Goal: Book appointment/travel/reservation

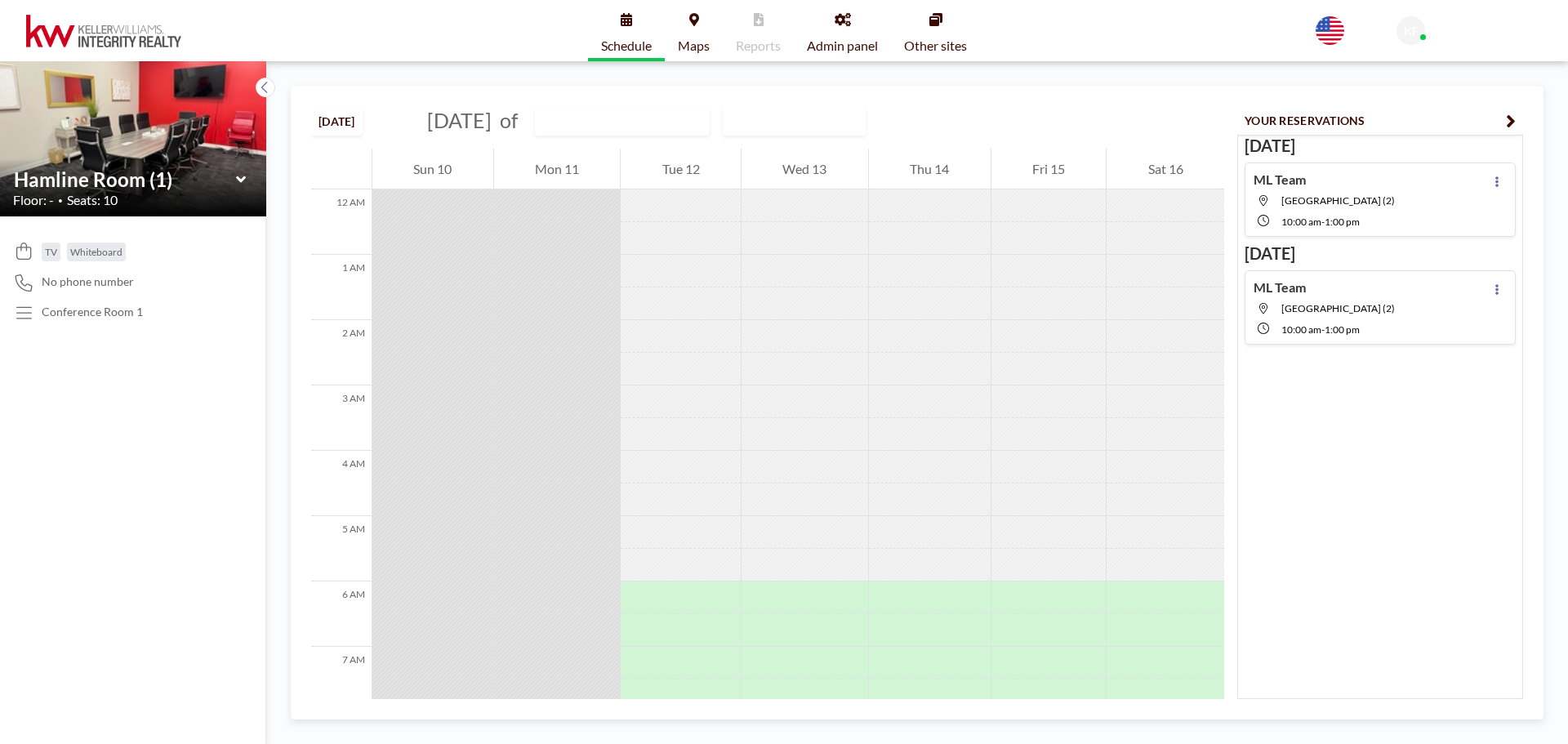
scroll to position [751, 0]
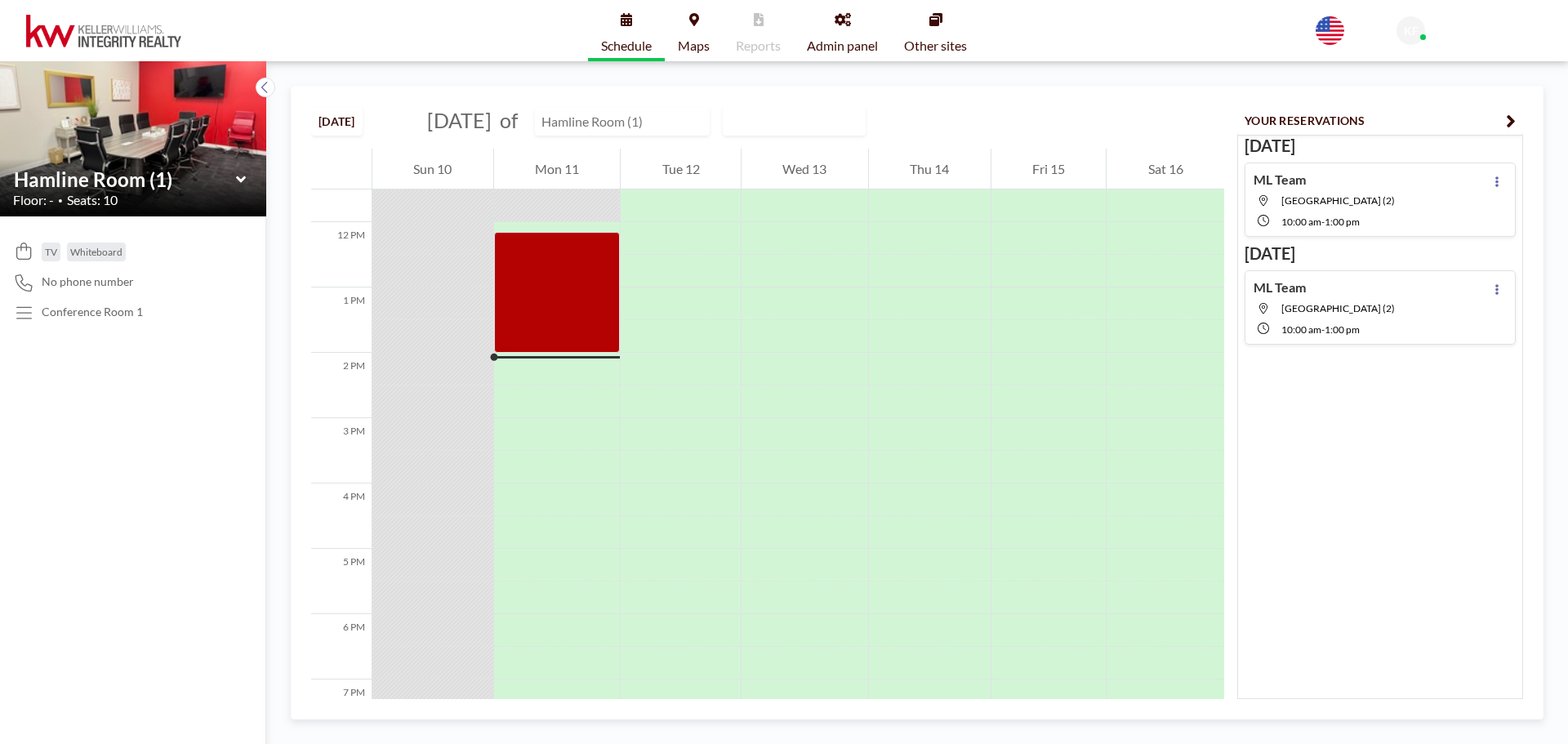
click at [661, 117] on input "text" at bounding box center [614, 121] width 157 height 27
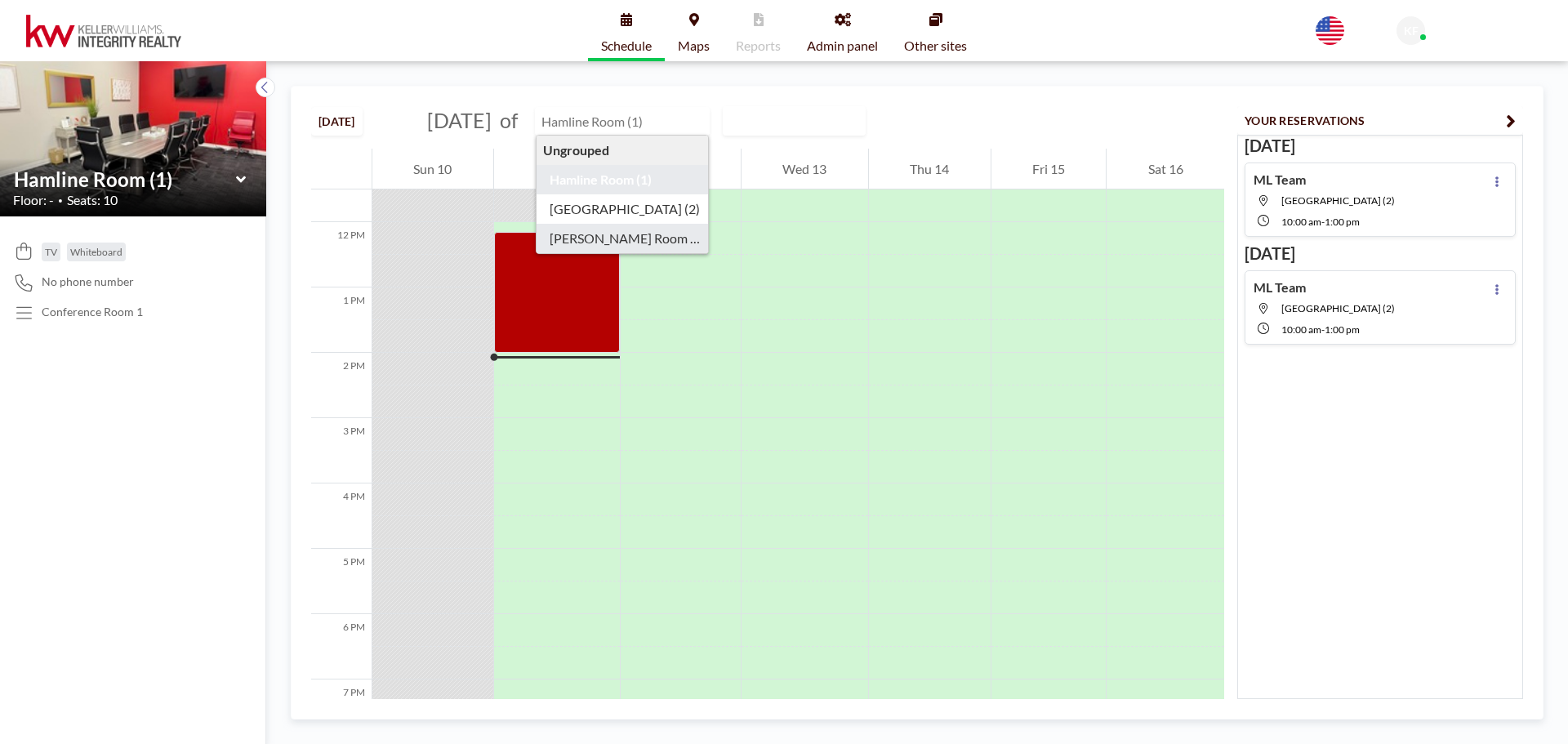
type input "[PERSON_NAME] Room (3)"
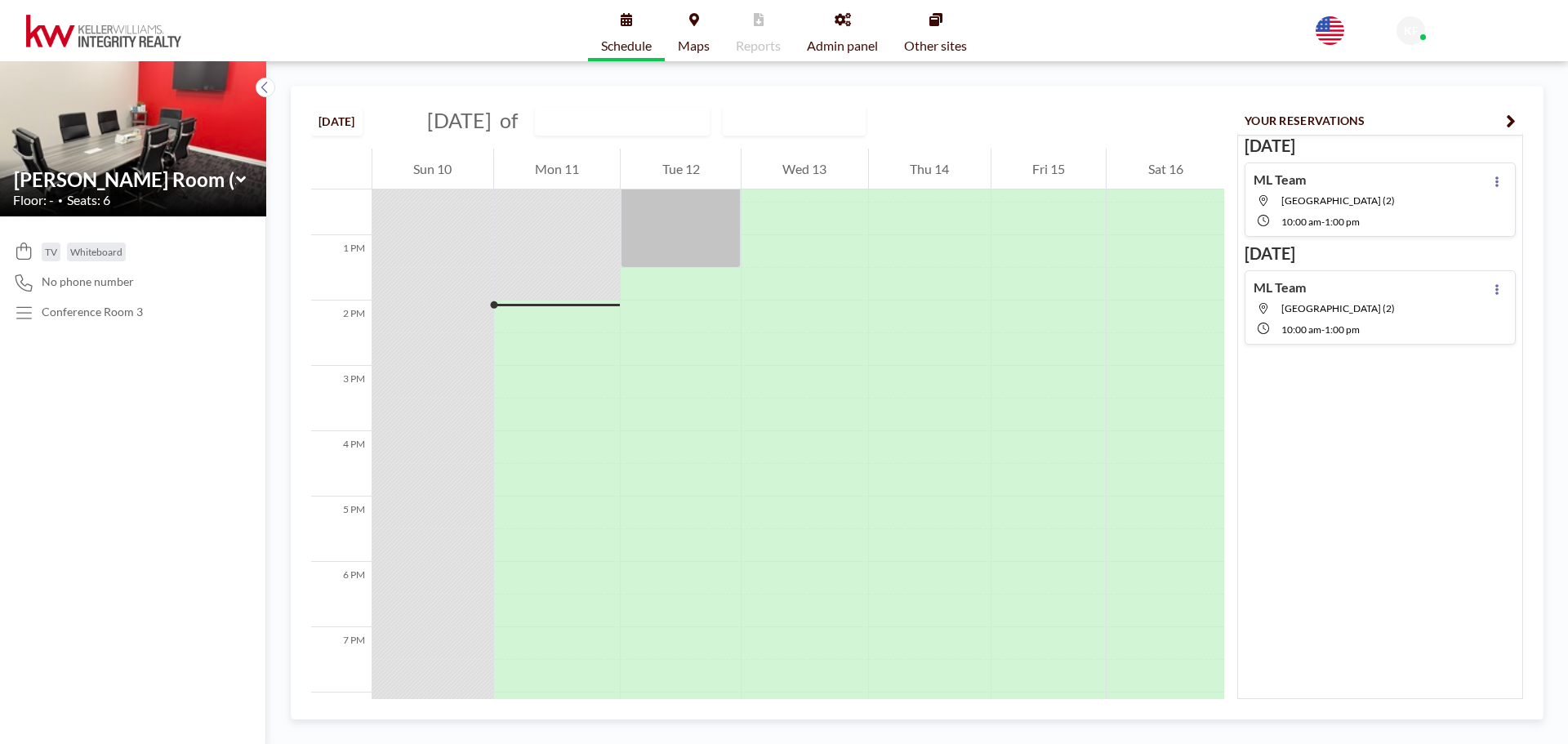
scroll to position [882, 0]
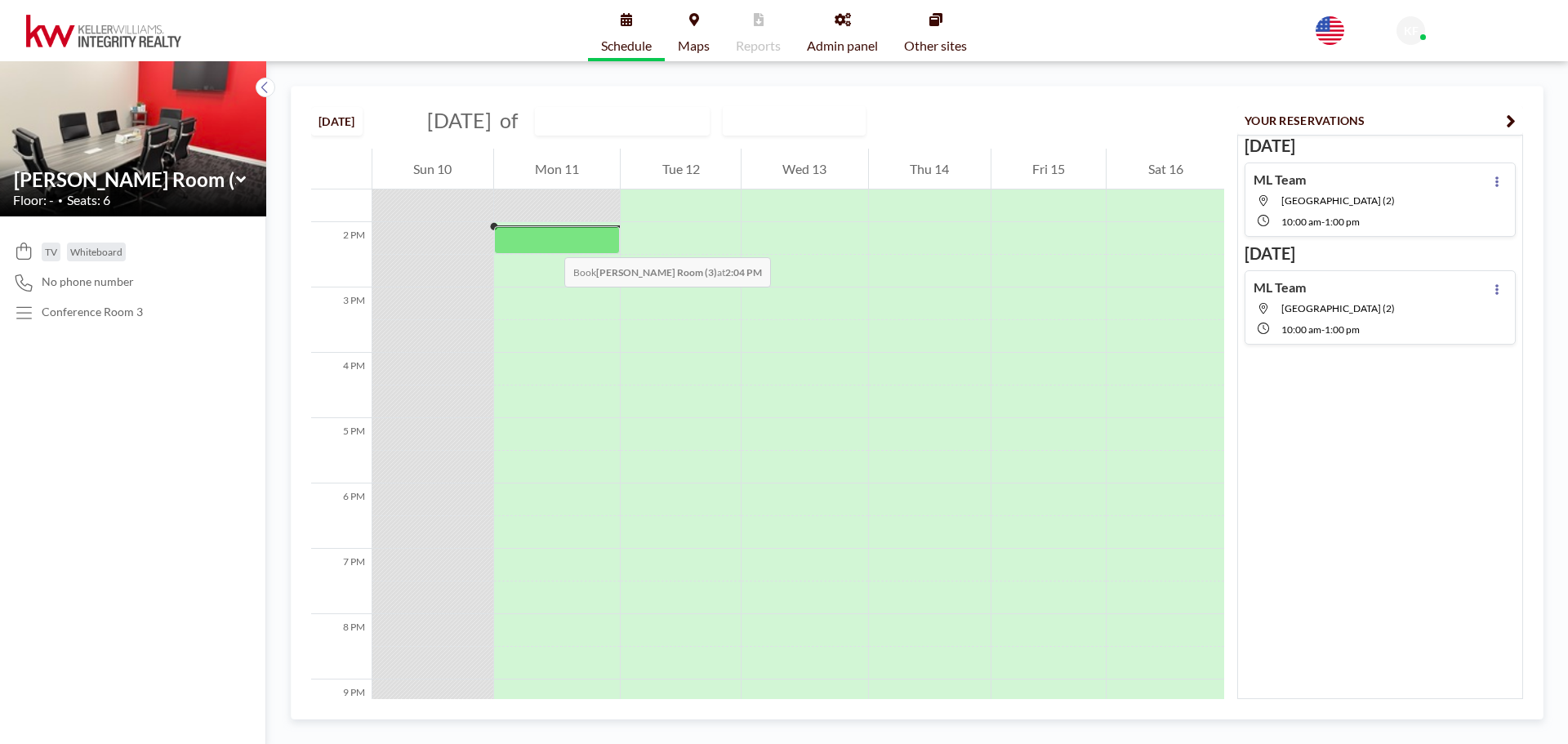
click at [548, 241] on div at bounding box center [557, 240] width 127 height 27
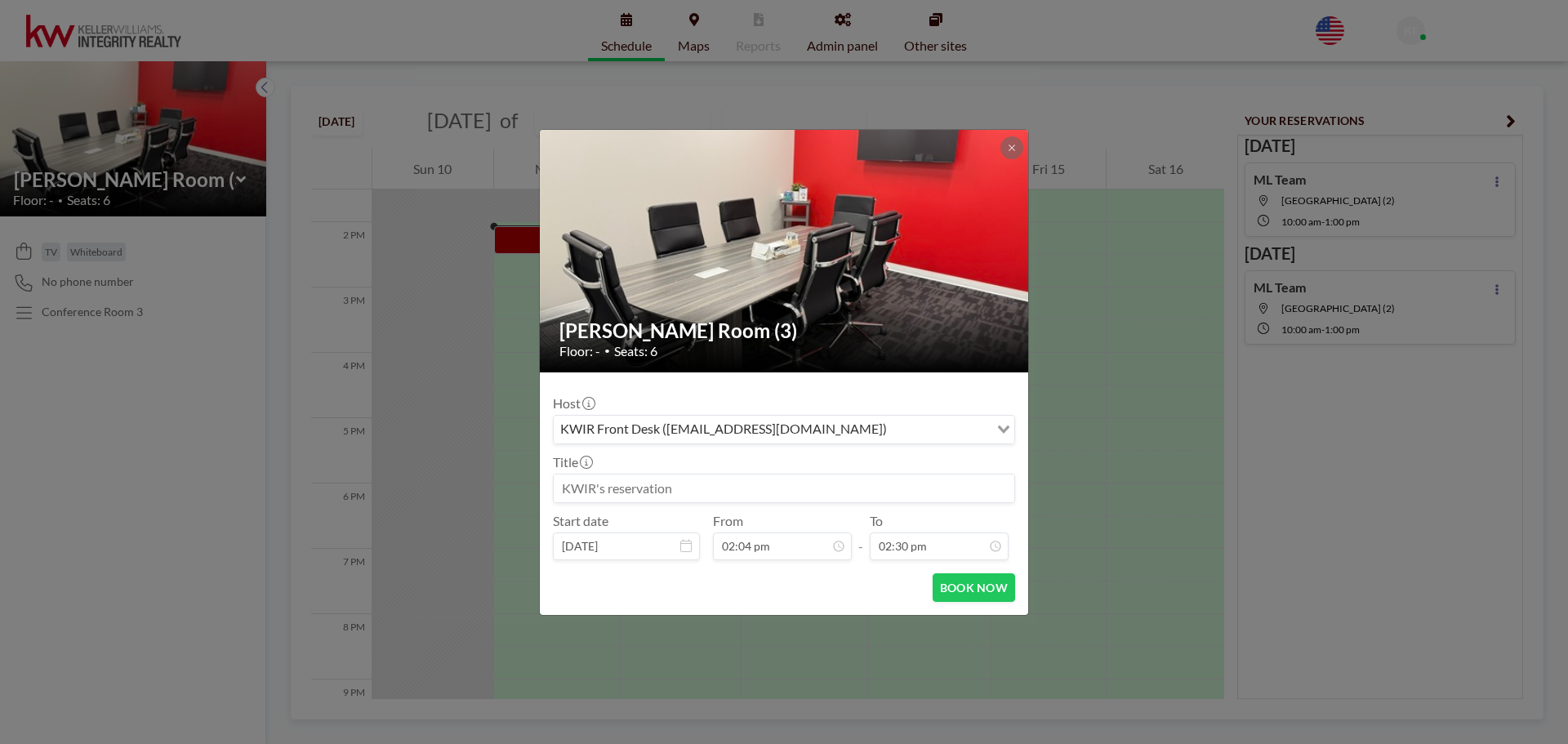
click at [608, 493] on input at bounding box center [784, 487] width 461 height 28
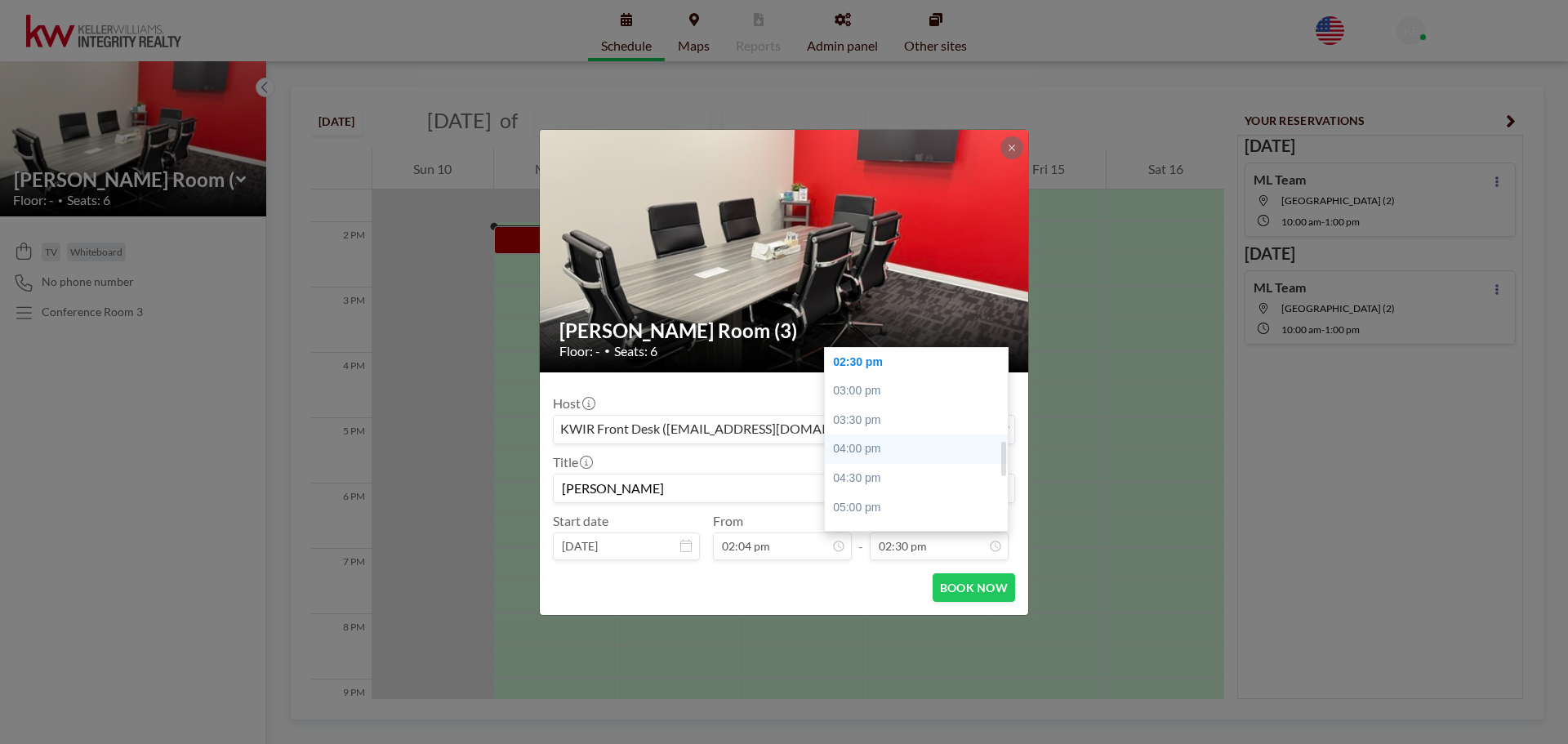
type input "[PERSON_NAME]"
click at [899, 439] on div "04:00 pm" at bounding box center [920, 448] width 191 height 29
type input "04:00 pm"
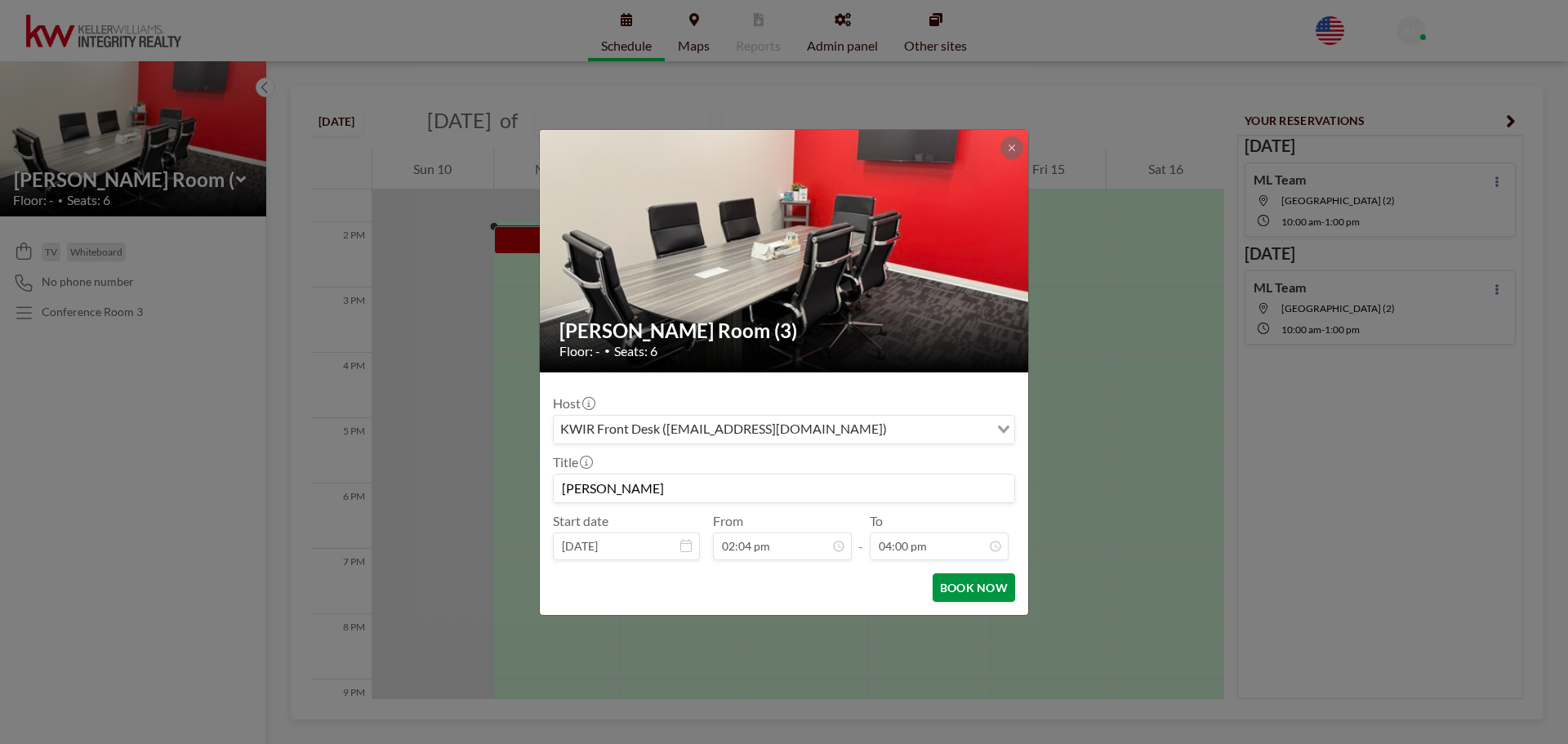
scroll to position [582, 0]
click at [983, 587] on button "BOOK NOW" at bounding box center [973, 588] width 83 height 28
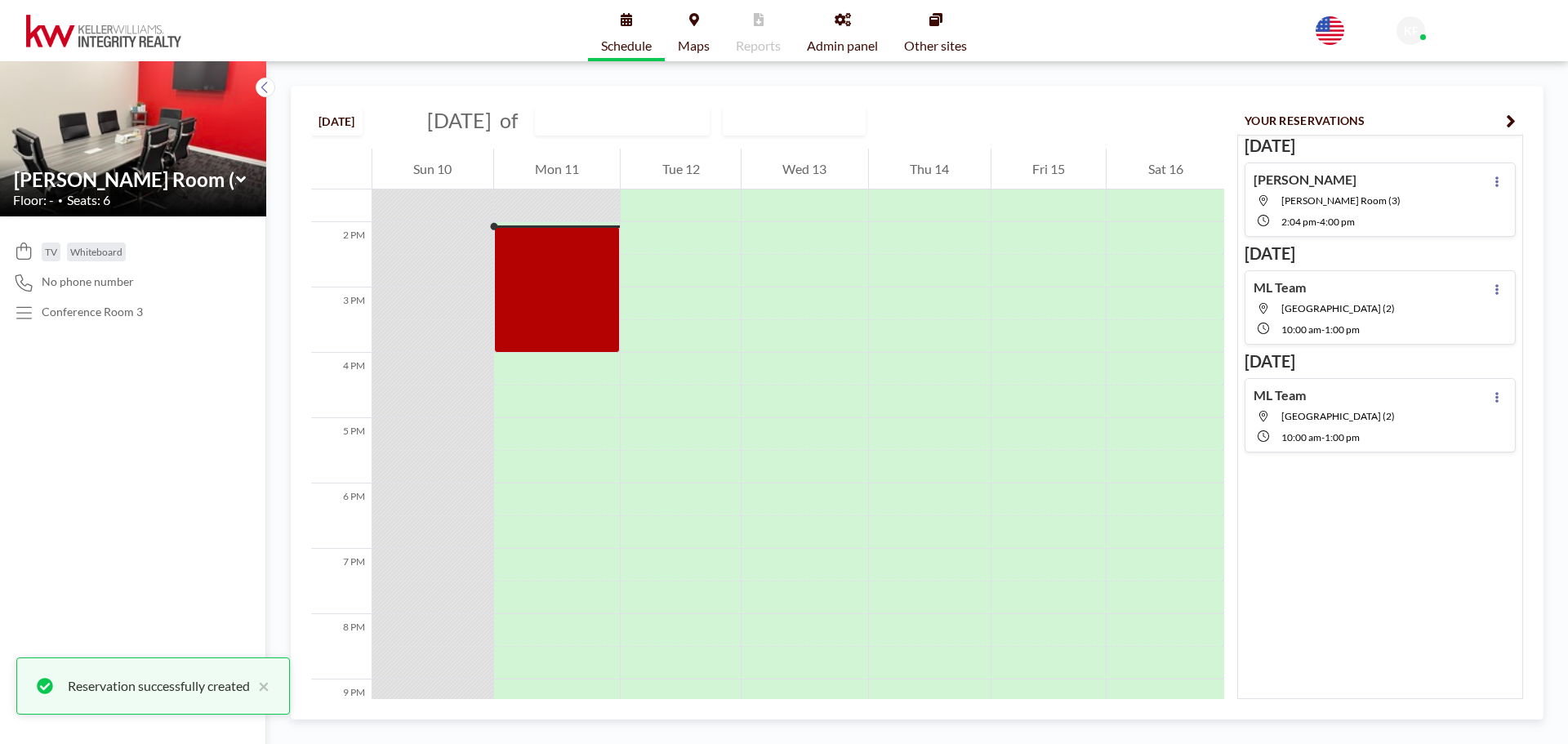
click at [1403, 563] on div "[DATE] [PERSON_NAME] Room (3) 2:04 PM - 4:00 PM [DATE] ML Team [GEOGRAPHIC_DATA…" at bounding box center [1380, 417] width 286 height 565
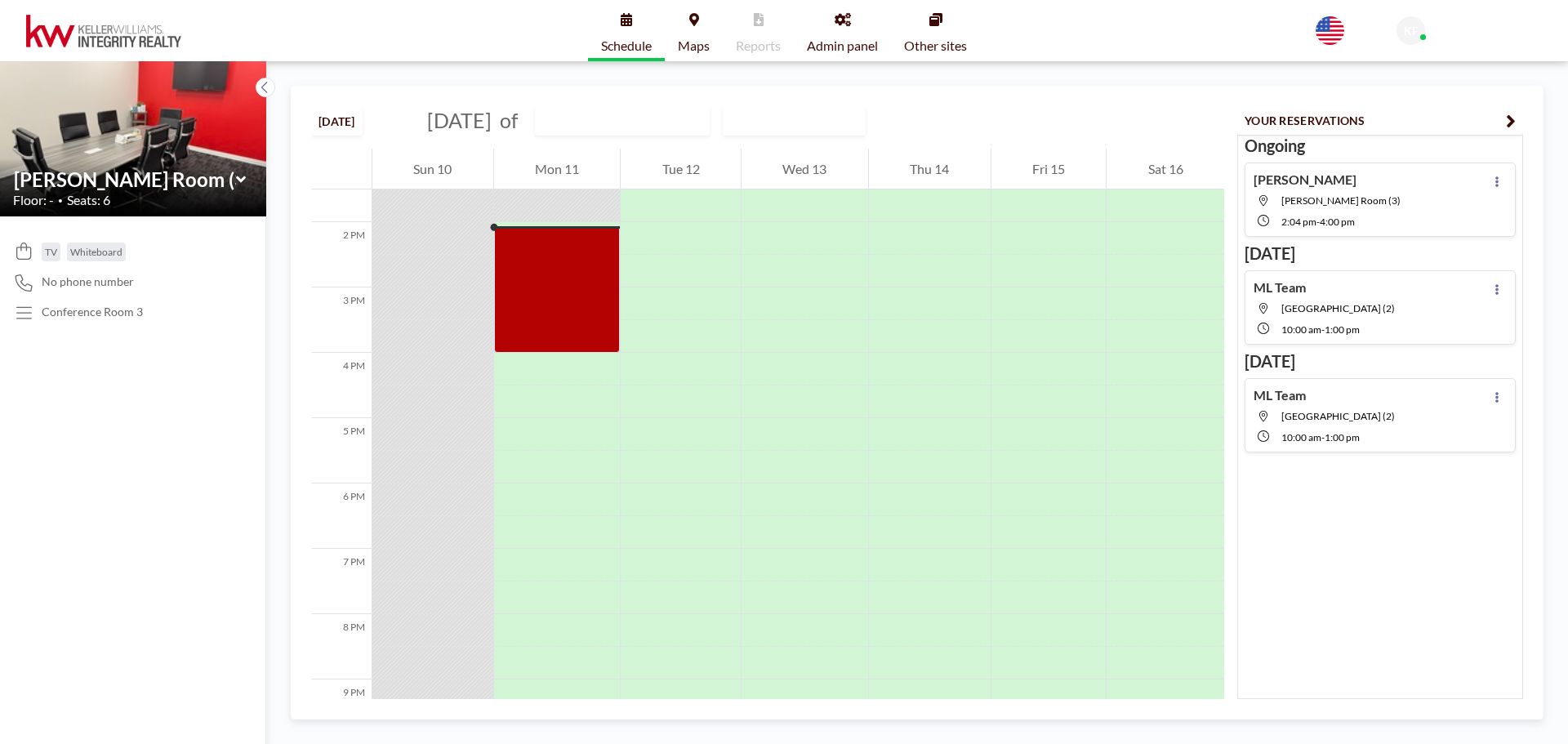
click at [1308, 313] on span "[GEOGRAPHIC_DATA] (2)" at bounding box center [1338, 308] width 114 height 12
type input "[GEOGRAPHIC_DATA] (2)"
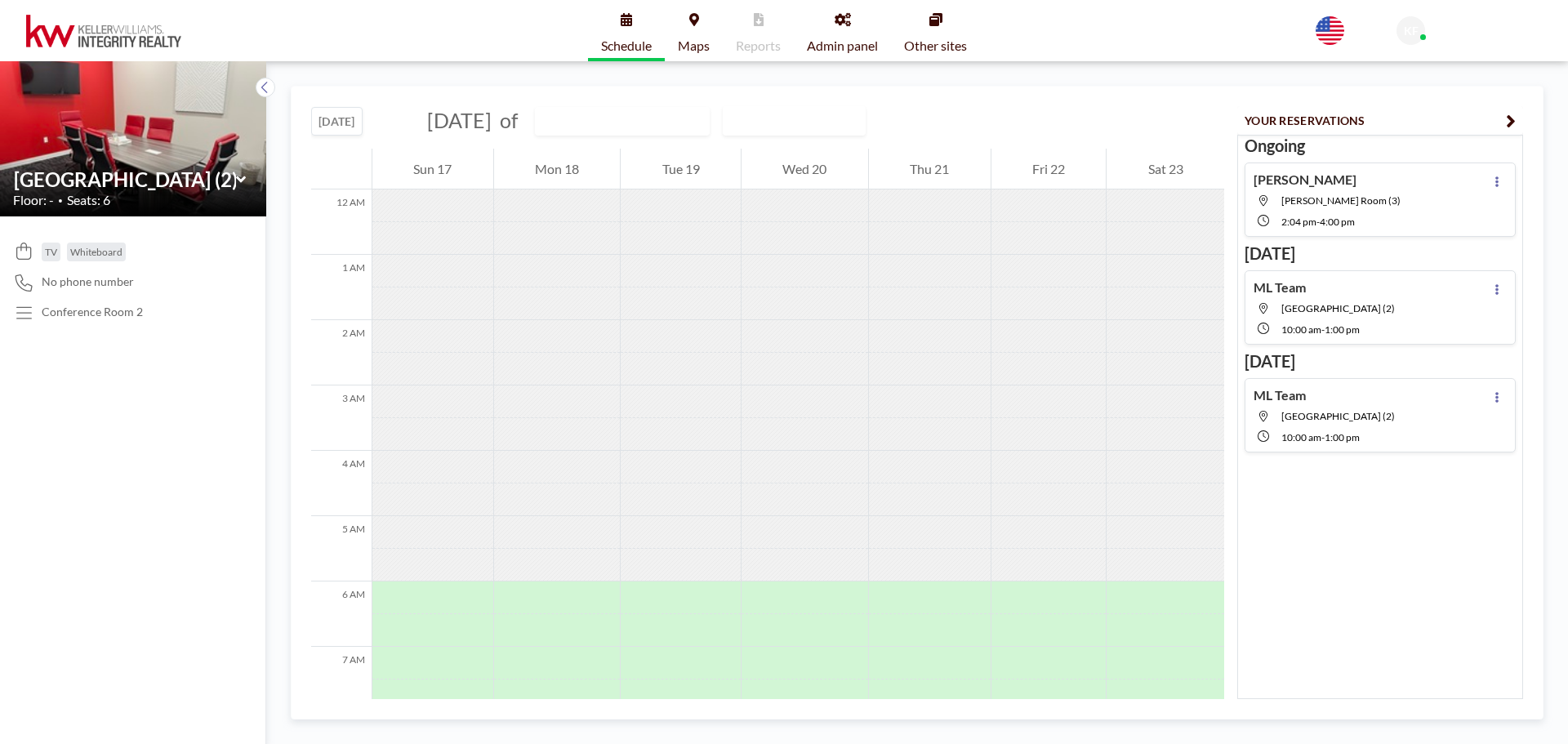
scroll to position [327, 0]
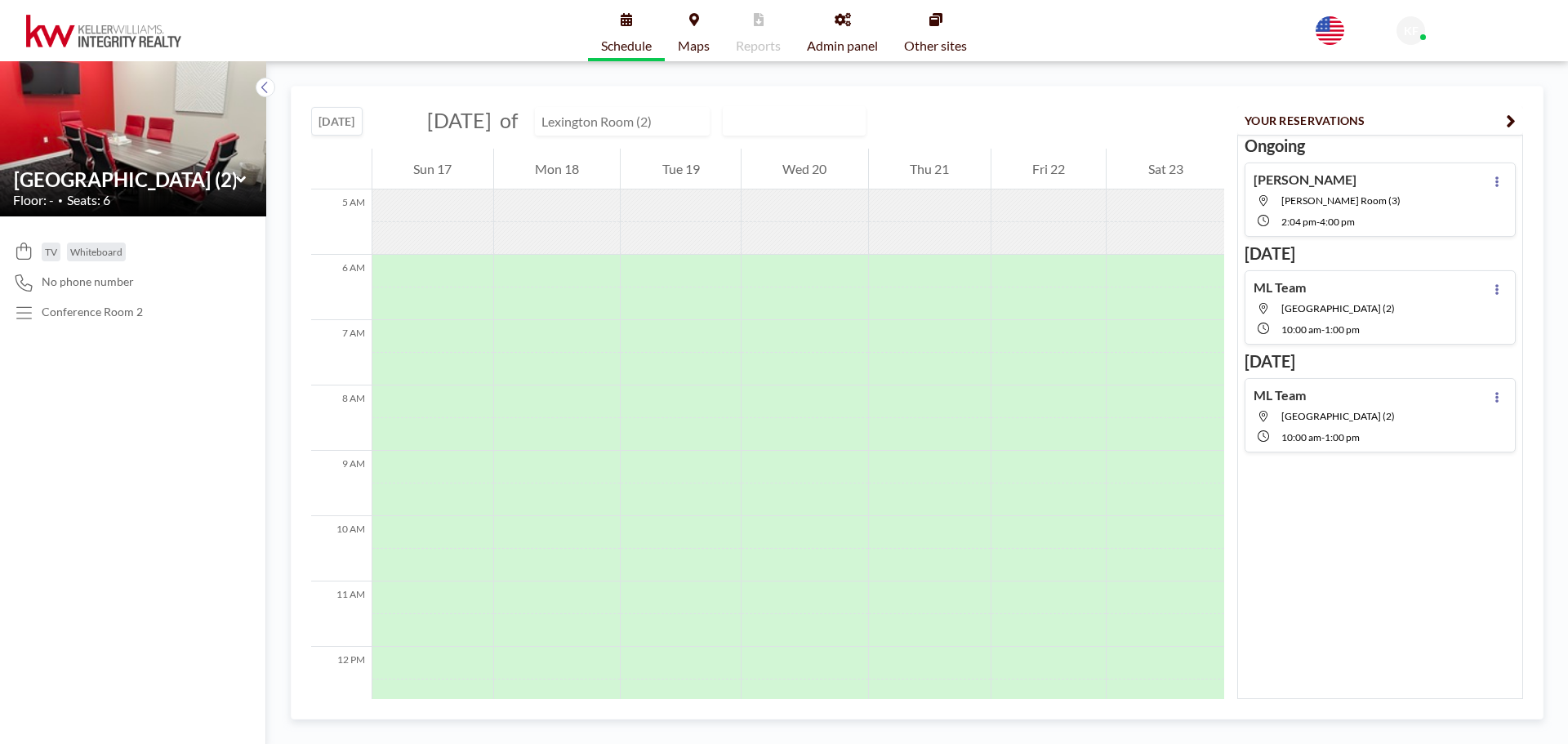
click at [669, 124] on input "text" at bounding box center [614, 121] width 157 height 27
type input "[PERSON_NAME] Room (3)"
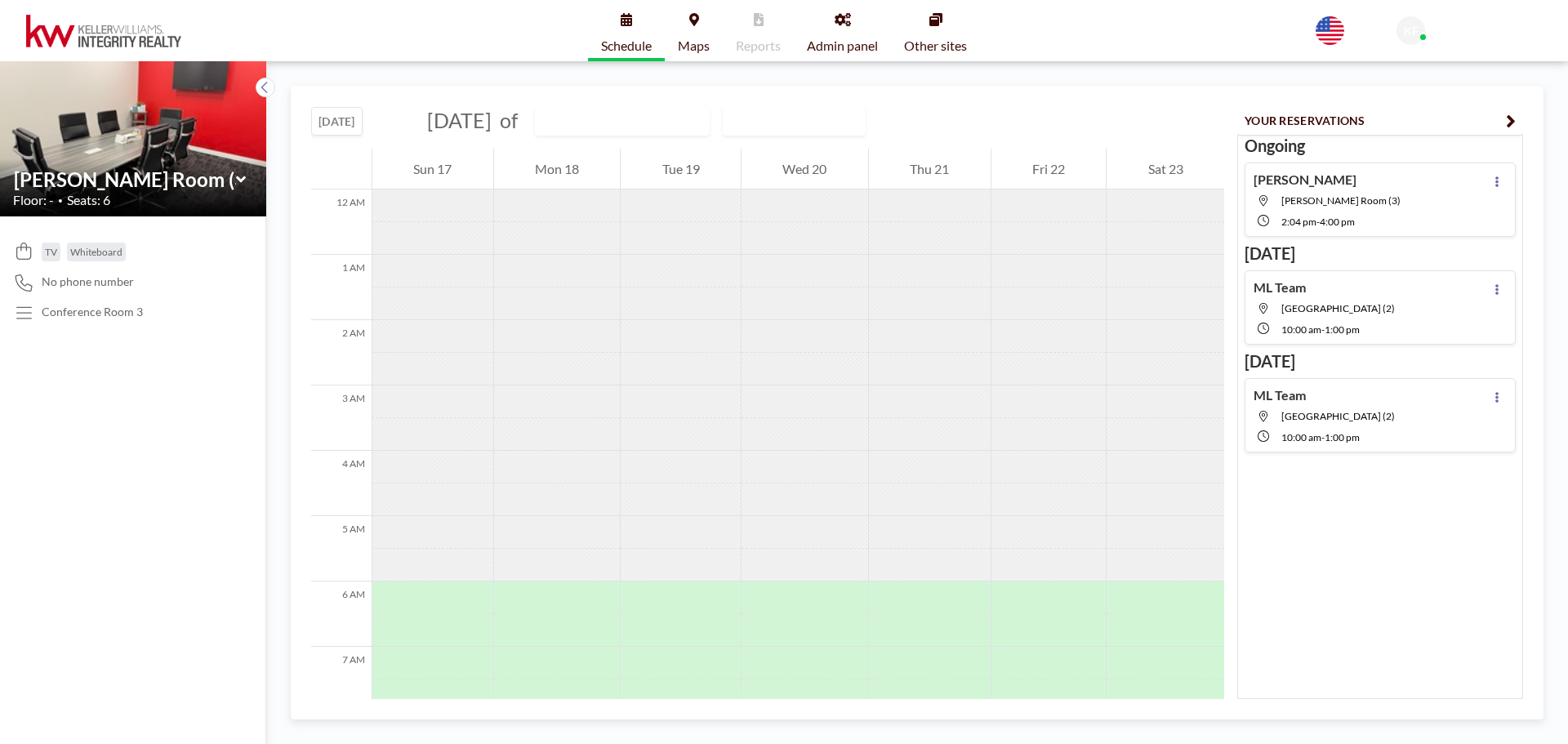
scroll to position [490, 0]
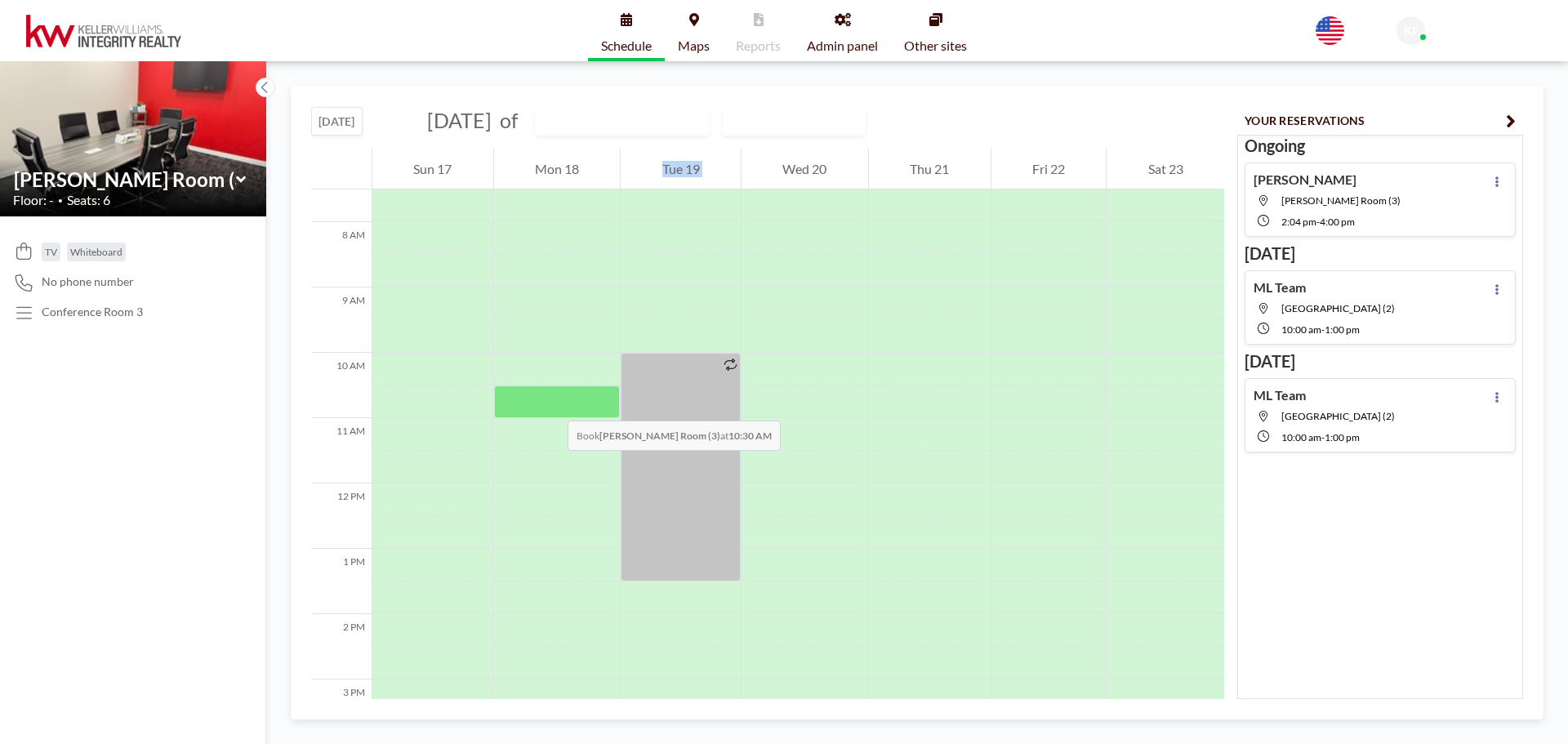
drag, startPoint x: 684, startPoint y: 419, endPoint x: 551, endPoint y: 404, distance: 133.8
click at [551, 404] on div "12 AM 1 AM 2 AM 3 AM 4 AM 5 AM 6 AM 7 AM 8 AM 9 AM 10 AM 11 AM 12 PM 1 PM 2 PM …" at bounding box center [767, 463] width 913 height 1609
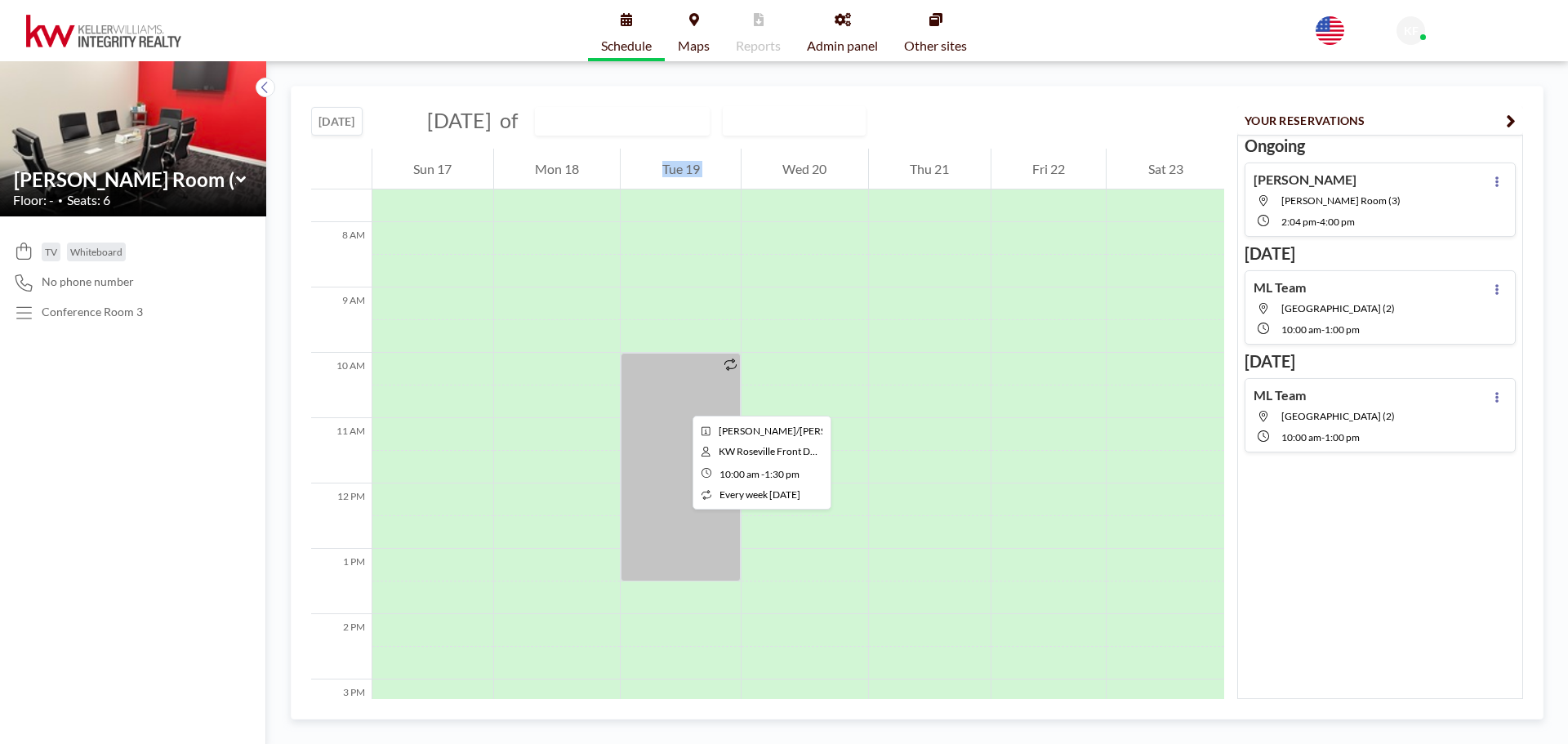
click at [679, 401] on div at bounding box center [680, 467] width 120 height 229
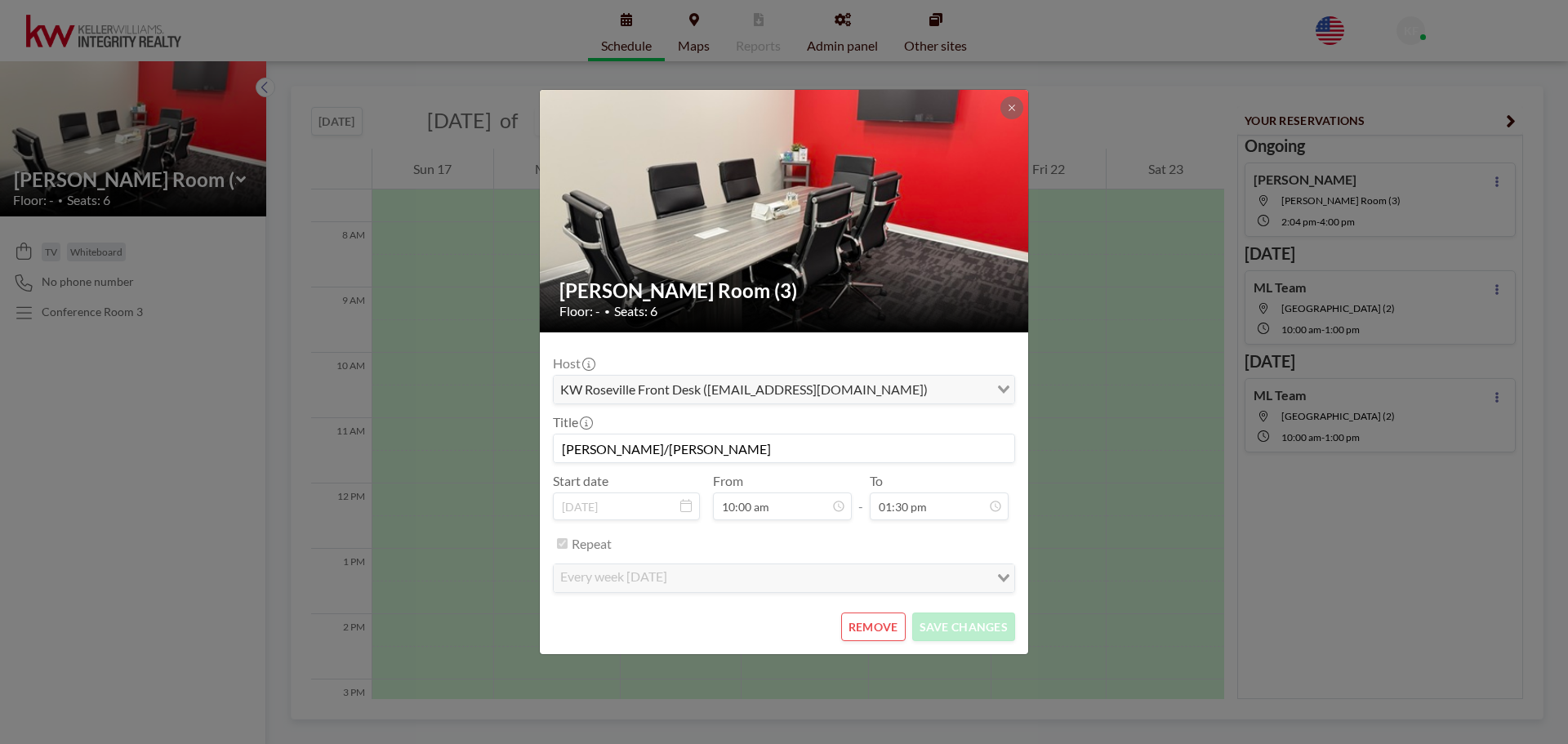
scroll to position [233, 0]
click at [877, 631] on button "REMOVE" at bounding box center [873, 627] width 65 height 28
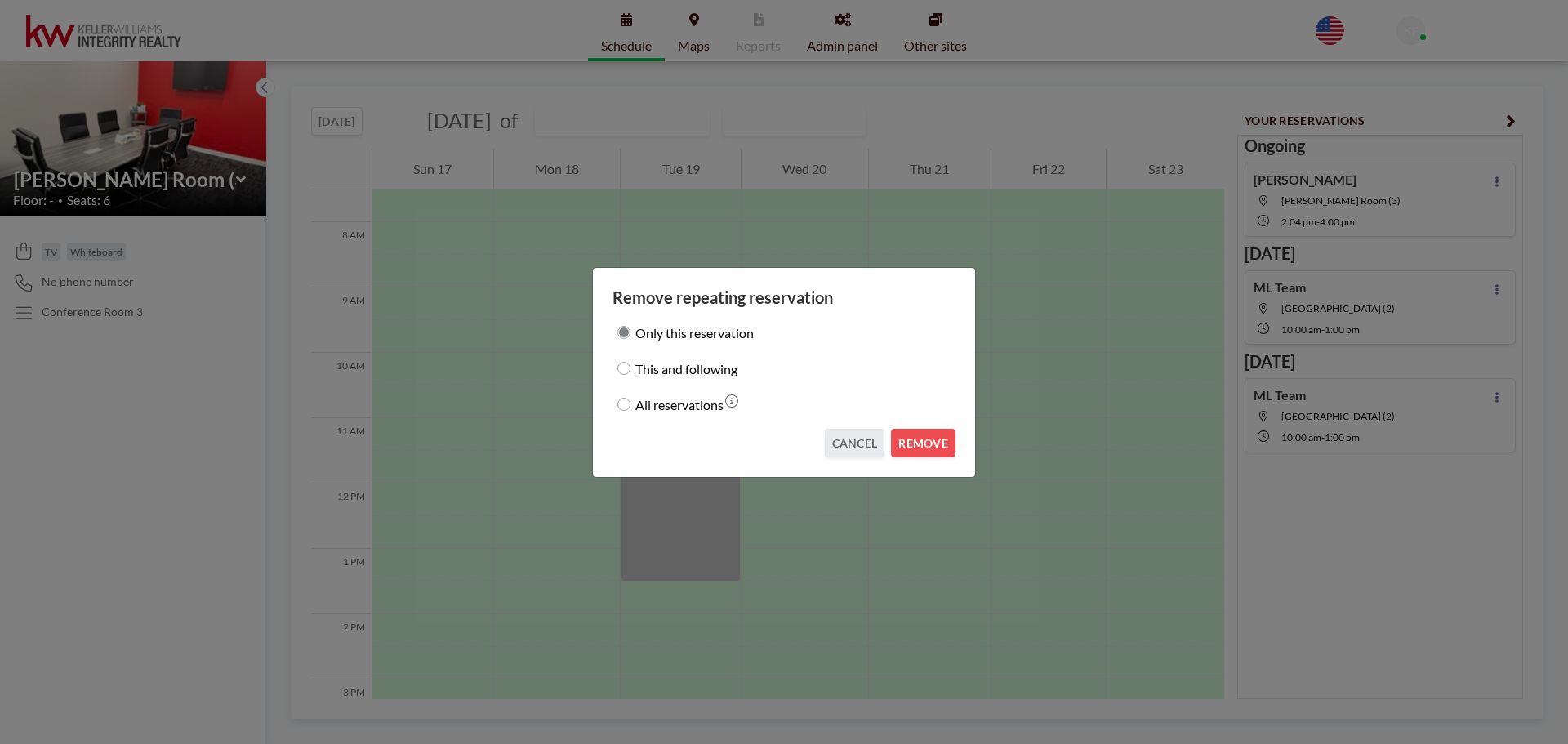
click at [627, 371] on input "This and following" at bounding box center [623, 368] width 13 height 13
radio input "true"
click at [1164, 285] on div "Remove repeating reservation Only this reservation This and following All reser…" at bounding box center [784, 372] width 1568 height 744
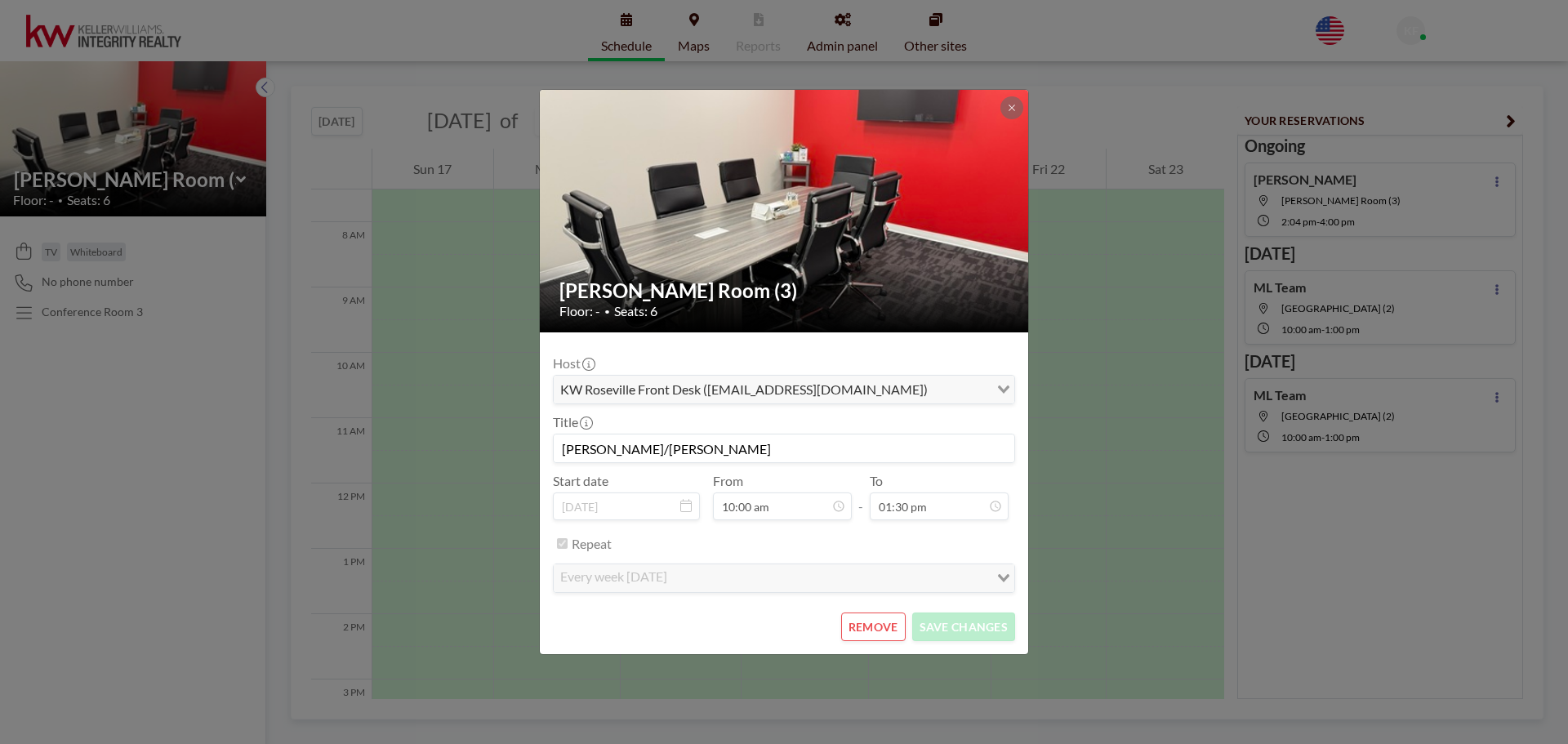
drag, startPoint x: 668, startPoint y: 452, endPoint x: 519, endPoint y: 463, distance: 149.4
click at [519, 463] on div "[PERSON_NAME] Room (3) Floor: - • Seats: 6 Host KW Roseville Front Desk ([EMAIL…" at bounding box center [784, 372] width 1568 height 744
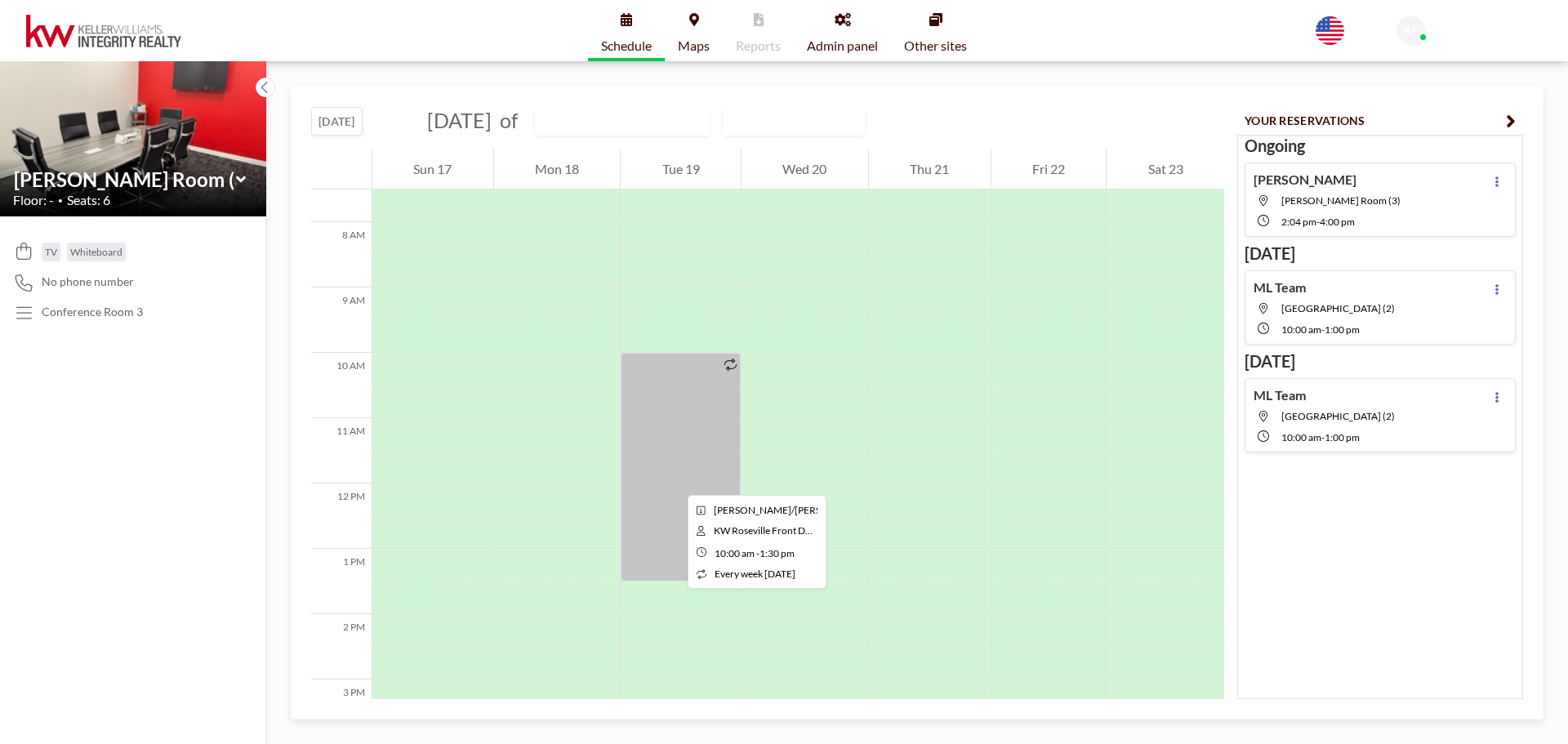
click at [675, 480] on div at bounding box center [680, 467] width 120 height 229
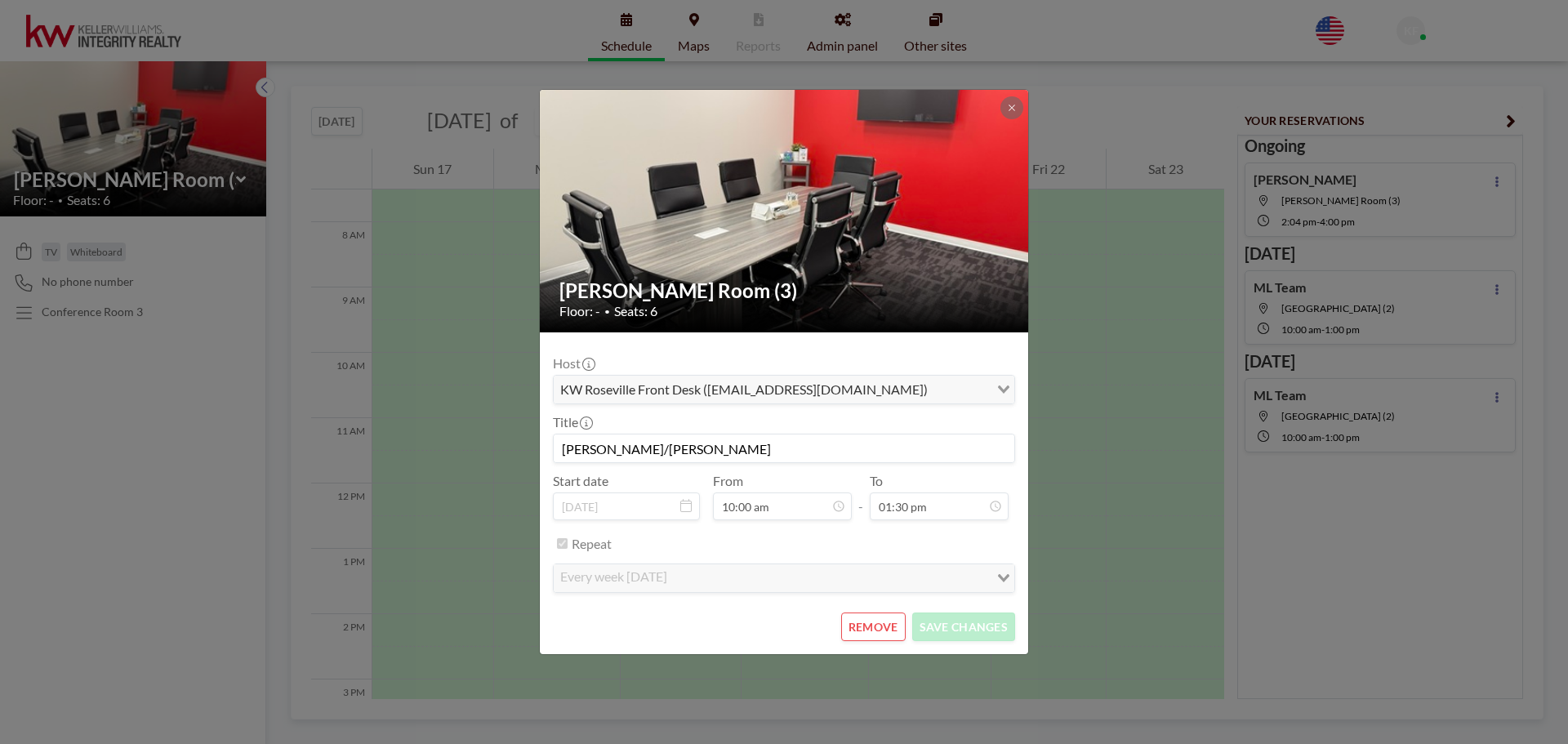
drag, startPoint x: 683, startPoint y: 453, endPoint x: 563, endPoint y: 458, distance: 120.1
click at [563, 458] on input "[PERSON_NAME]/[PERSON_NAME]" at bounding box center [784, 447] width 461 height 28
click at [877, 627] on button "REMOVE" at bounding box center [873, 627] width 65 height 28
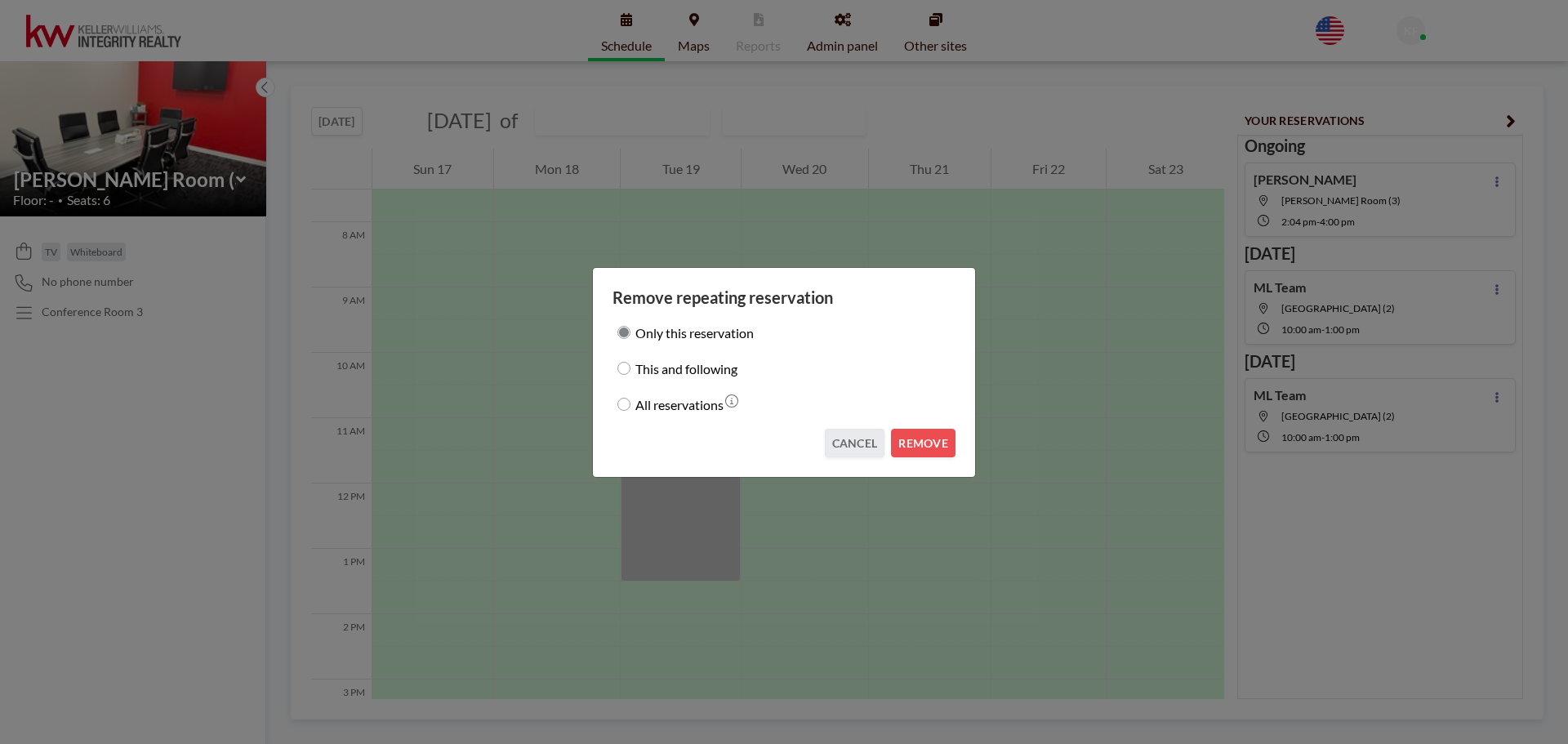
click at [615, 362] on div "This and following" at bounding box center [784, 368] width 343 height 23
click at [626, 372] on input "This and following" at bounding box center [623, 368] width 13 height 13
radio input "true"
click at [926, 442] on button "REMOVE" at bounding box center [923, 443] width 65 height 28
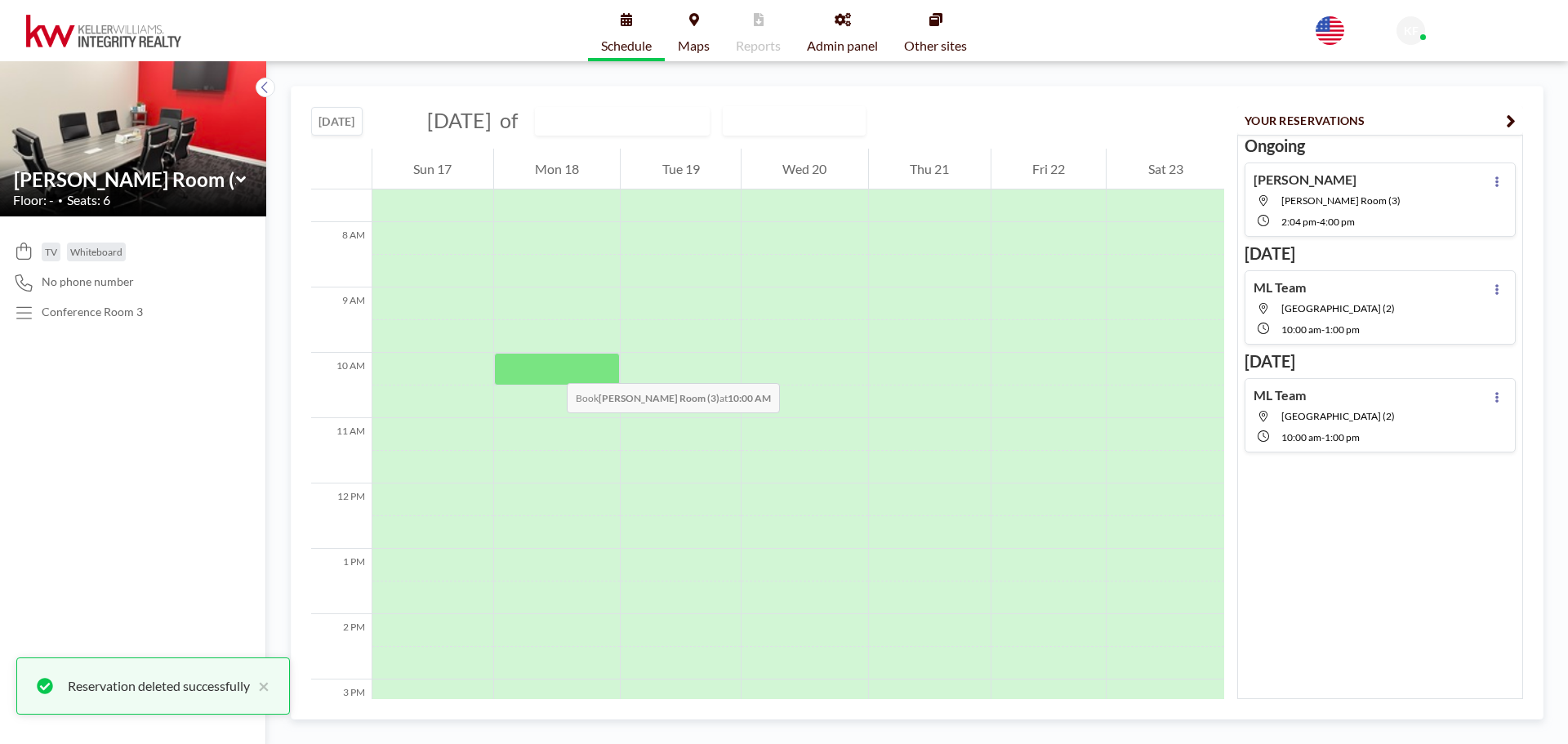
click at [550, 366] on div at bounding box center [557, 368] width 127 height 33
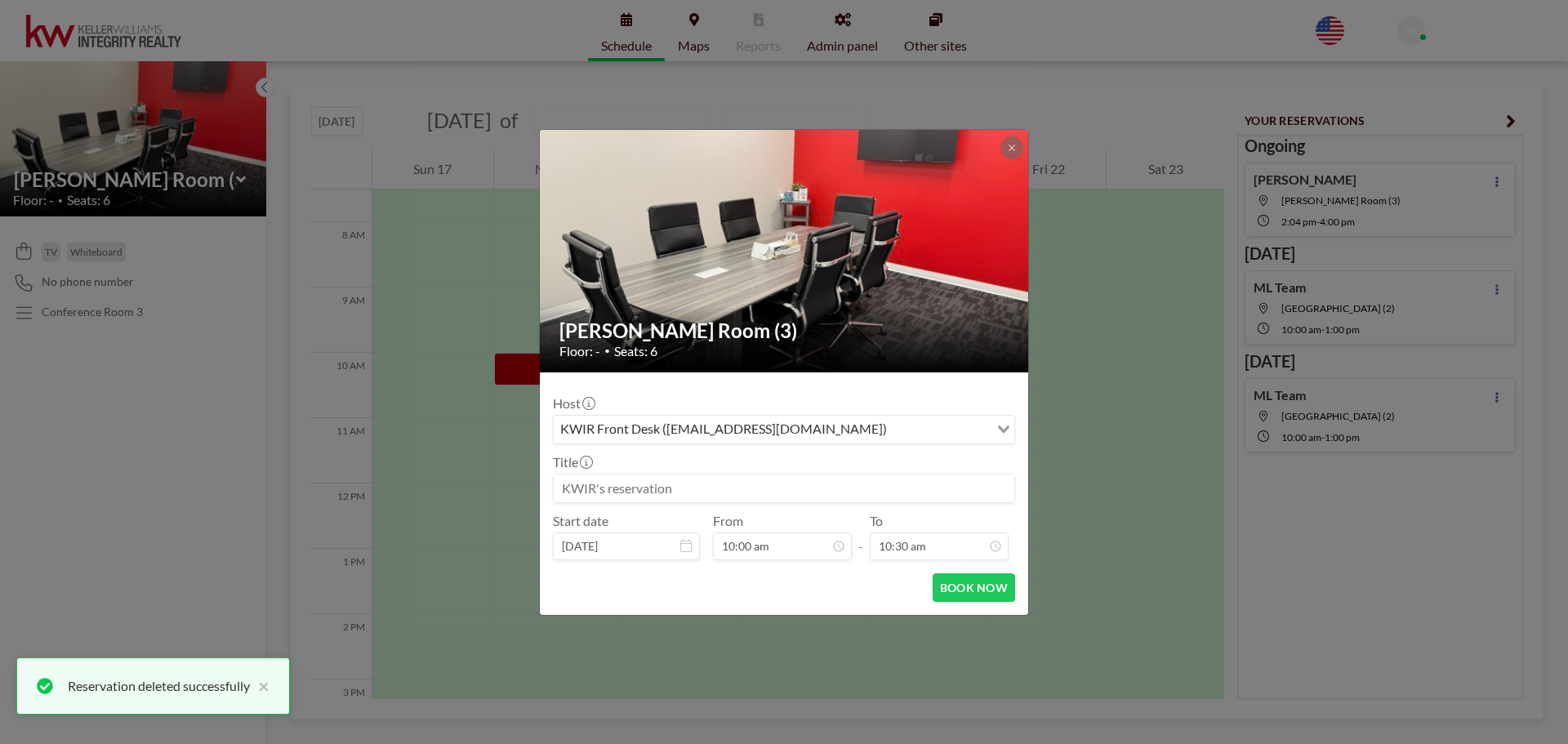
click at [598, 486] on input at bounding box center [784, 487] width 461 height 28
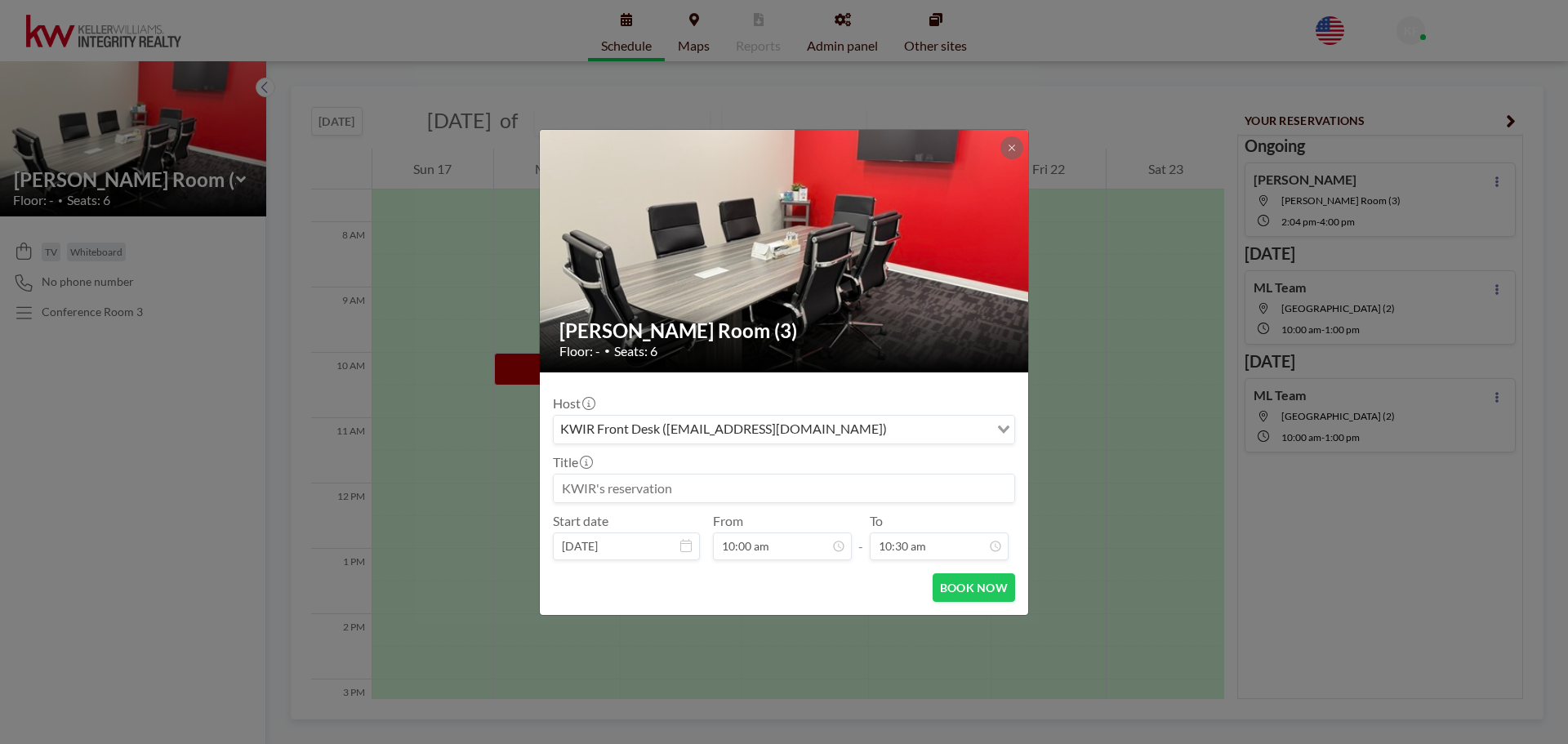
paste input "[PERSON_NAME]/[PERSON_NAME]"
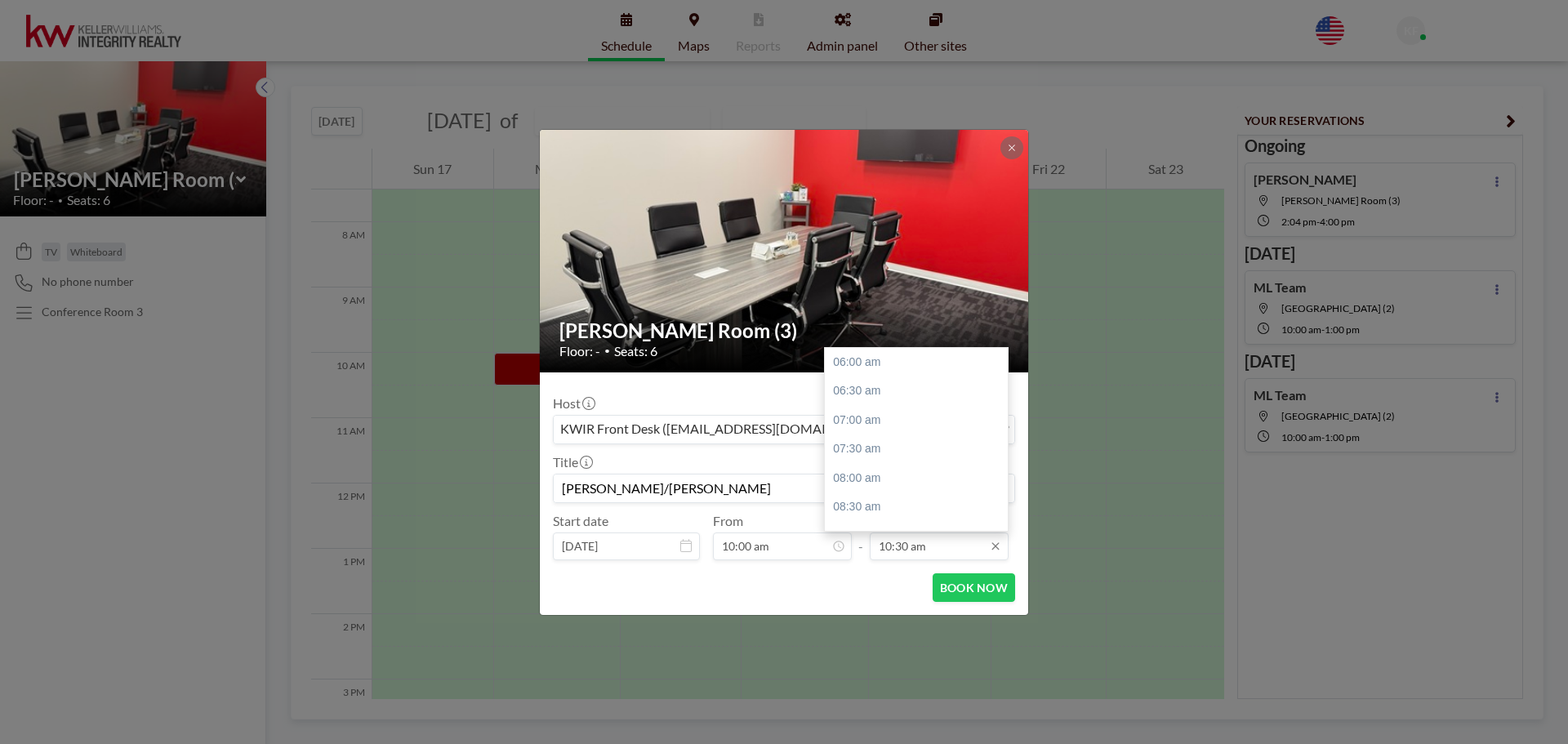
type input "[PERSON_NAME]/[PERSON_NAME]"
click at [914, 550] on input "10:30 am" at bounding box center [938, 546] width 139 height 28
click at [869, 371] on div "01:30 pm" at bounding box center [920, 373] width 191 height 29
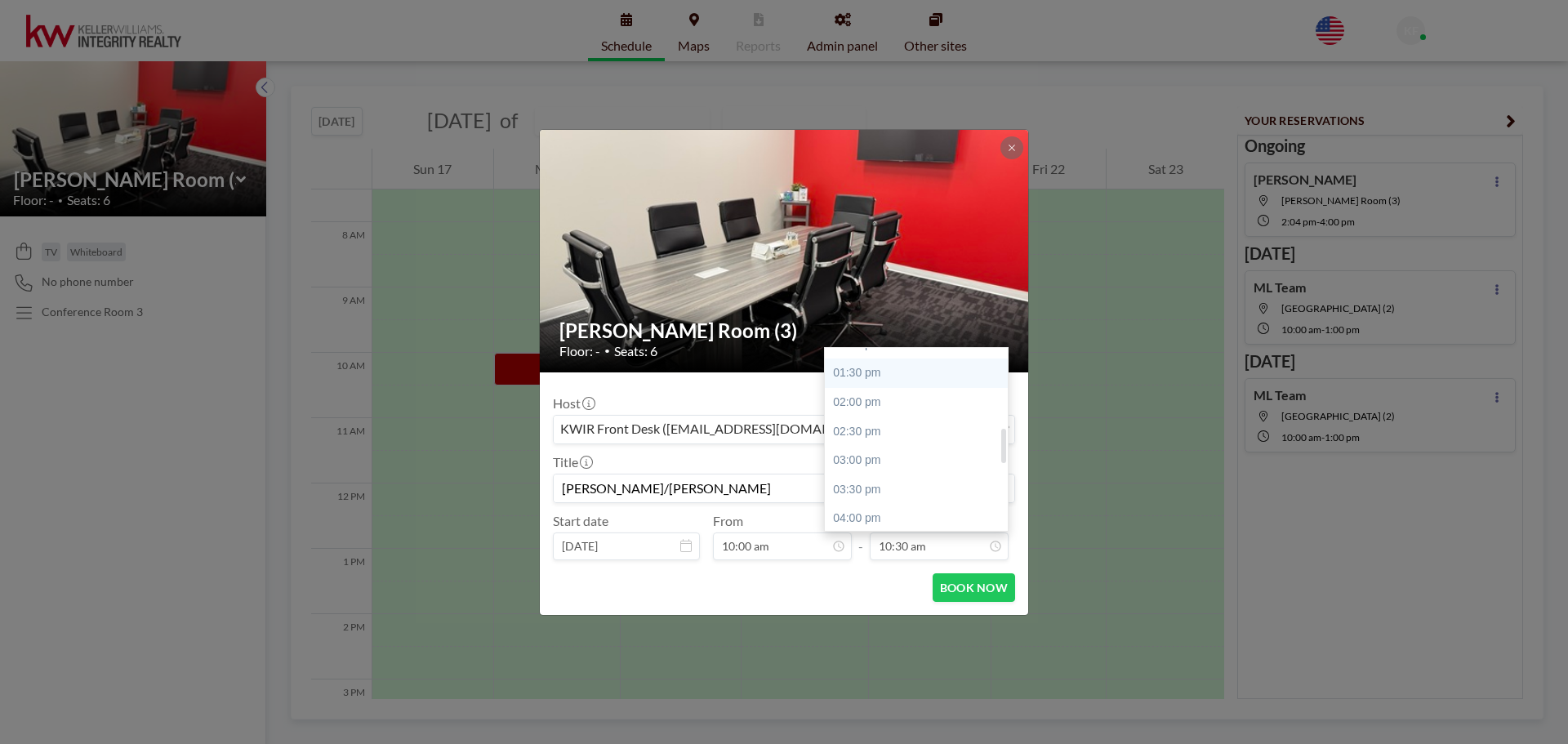
type input "01:30 pm"
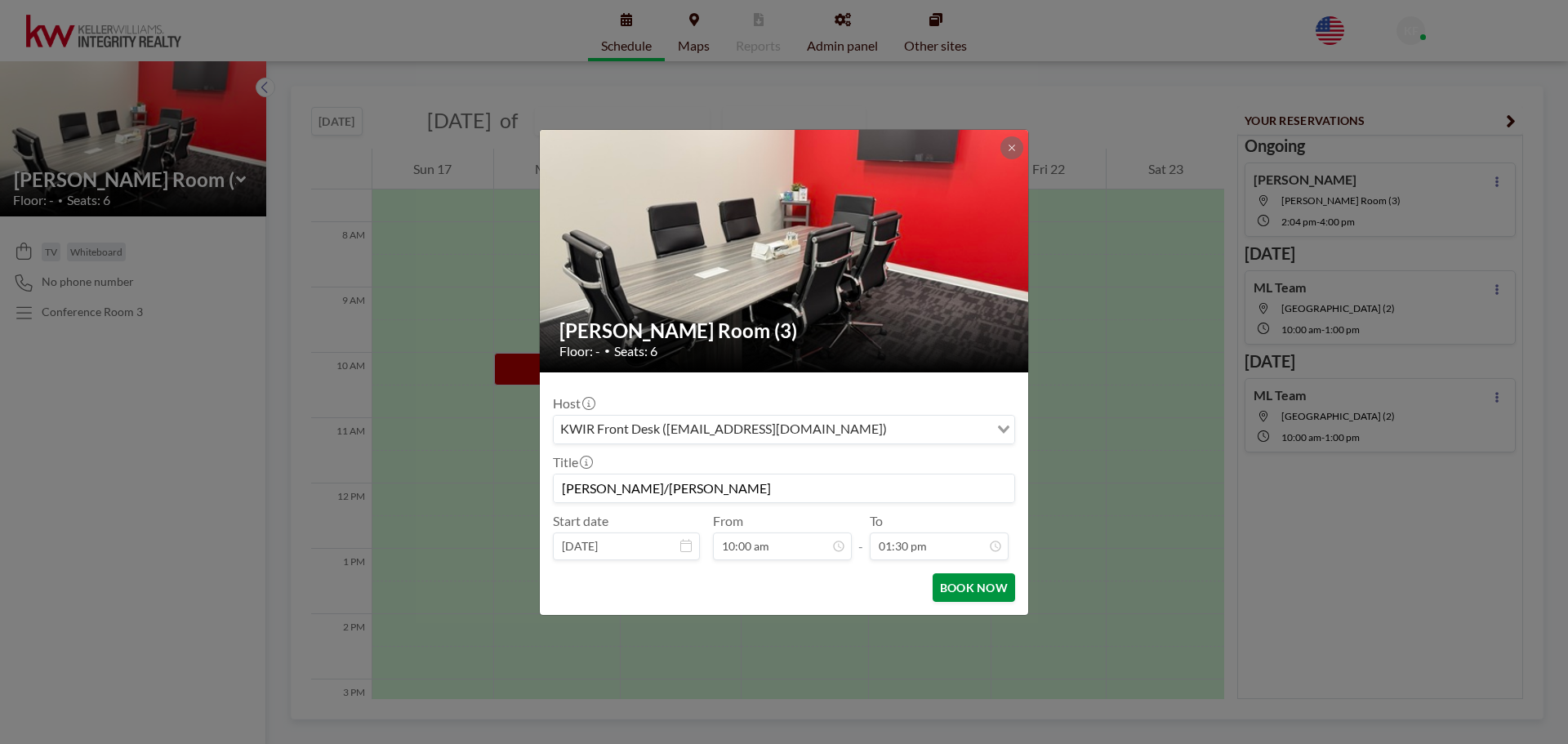
click at [962, 587] on button "BOOK NOW" at bounding box center [973, 588] width 83 height 28
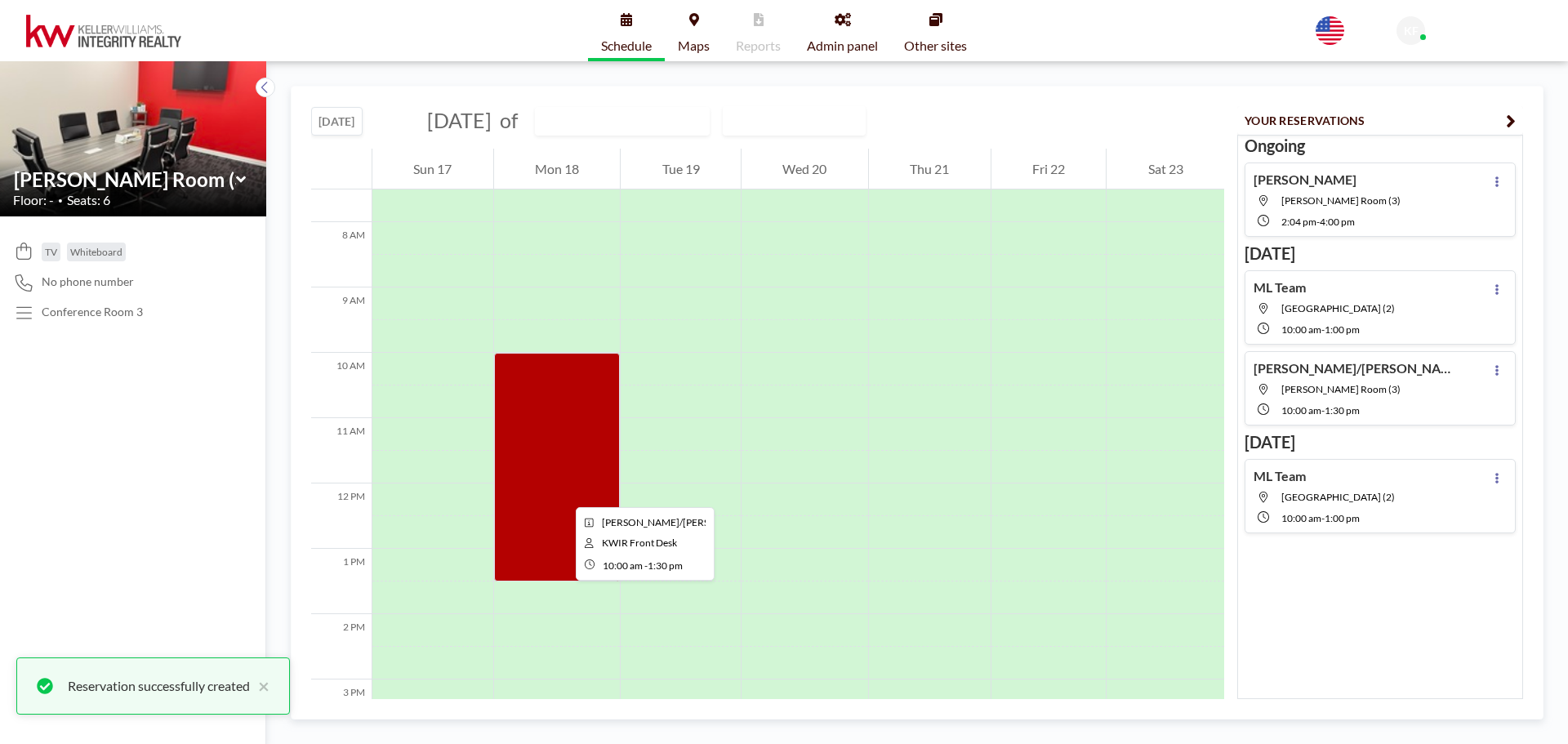
click at [563, 493] on div at bounding box center [557, 467] width 127 height 229
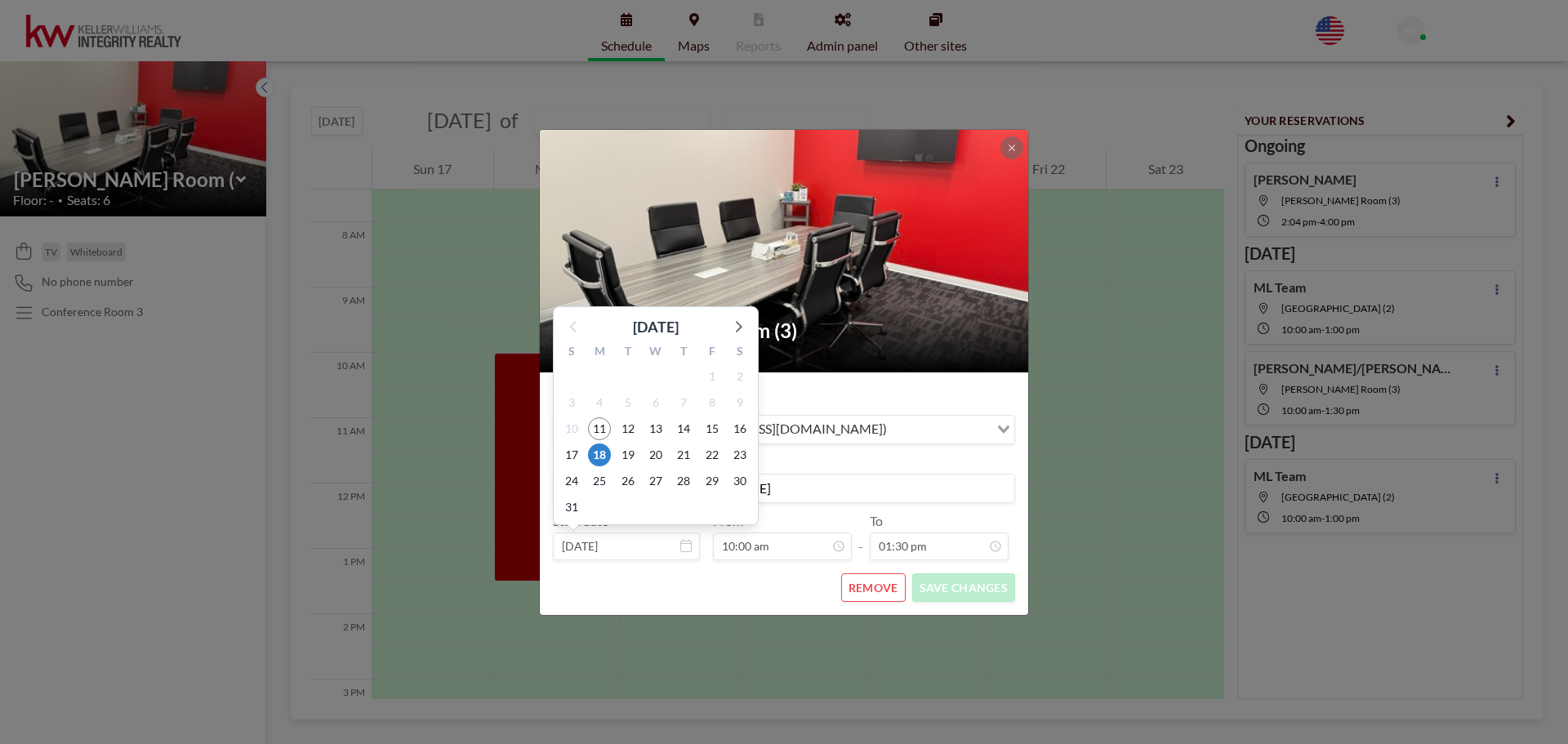
click at [647, 546] on input "[DATE]" at bounding box center [627, 546] width 147 height 28
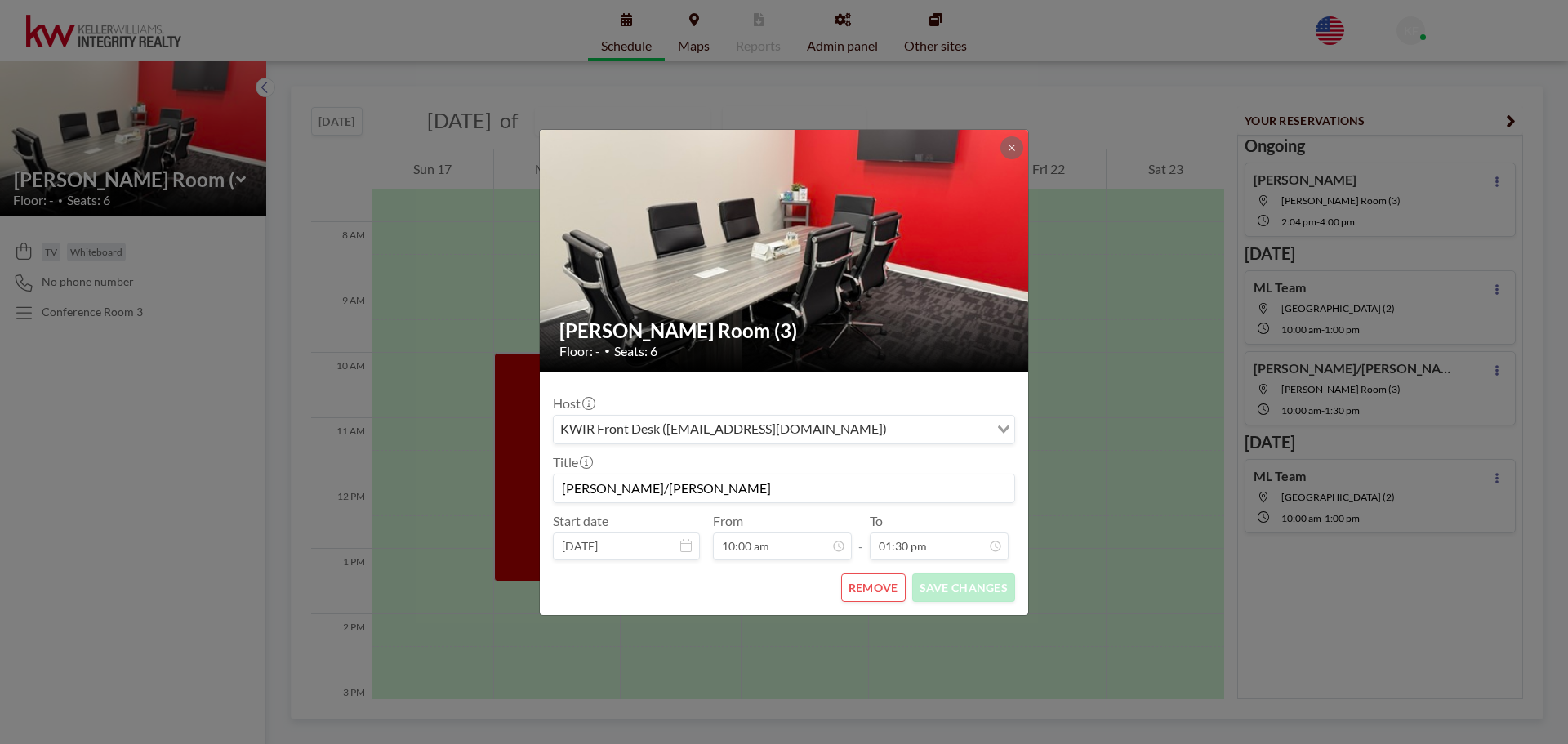
scroll to position [233, 0]
click at [1011, 151] on icon at bounding box center [1011, 147] width 10 height 10
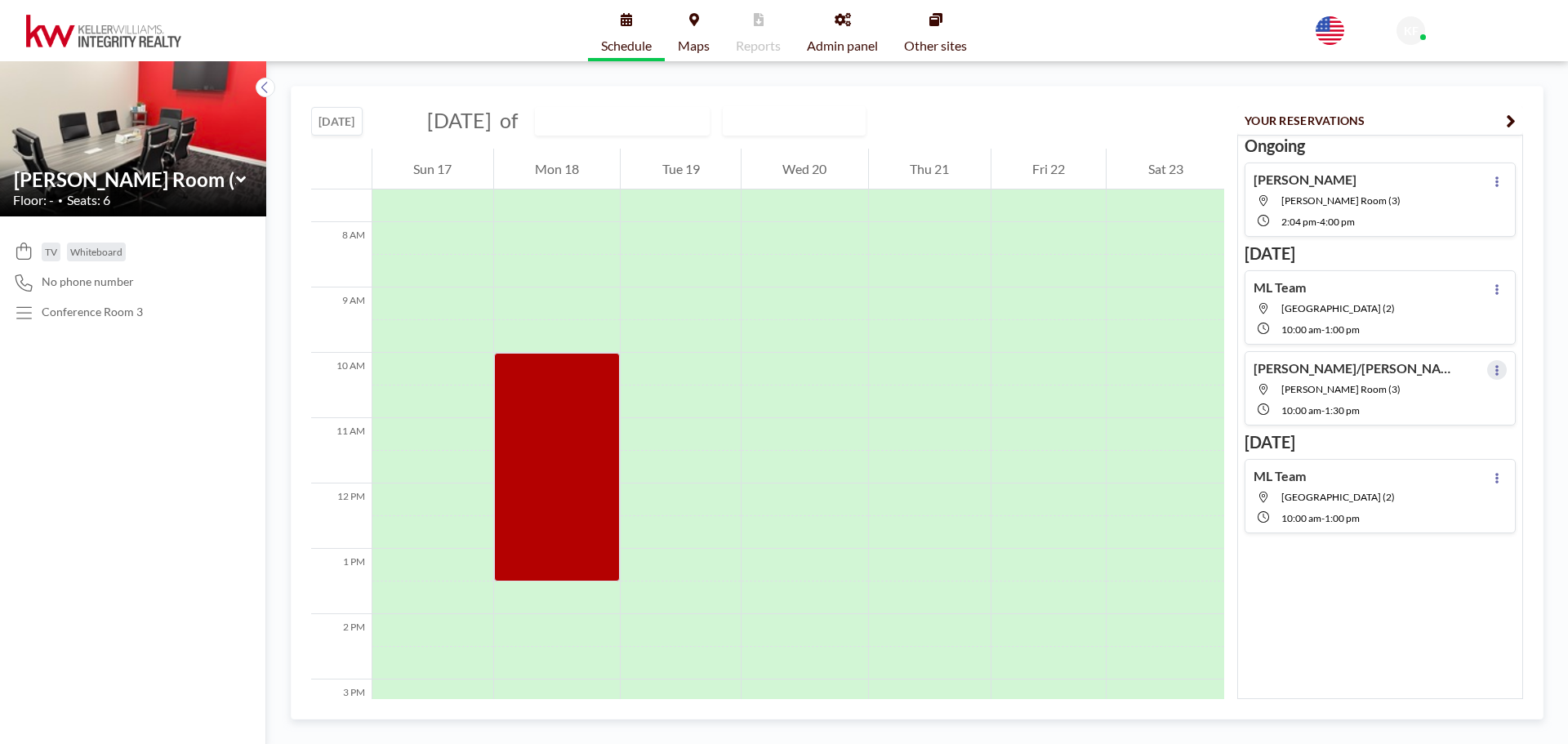
click at [1495, 369] on icon at bounding box center [1497, 370] width 4 height 11
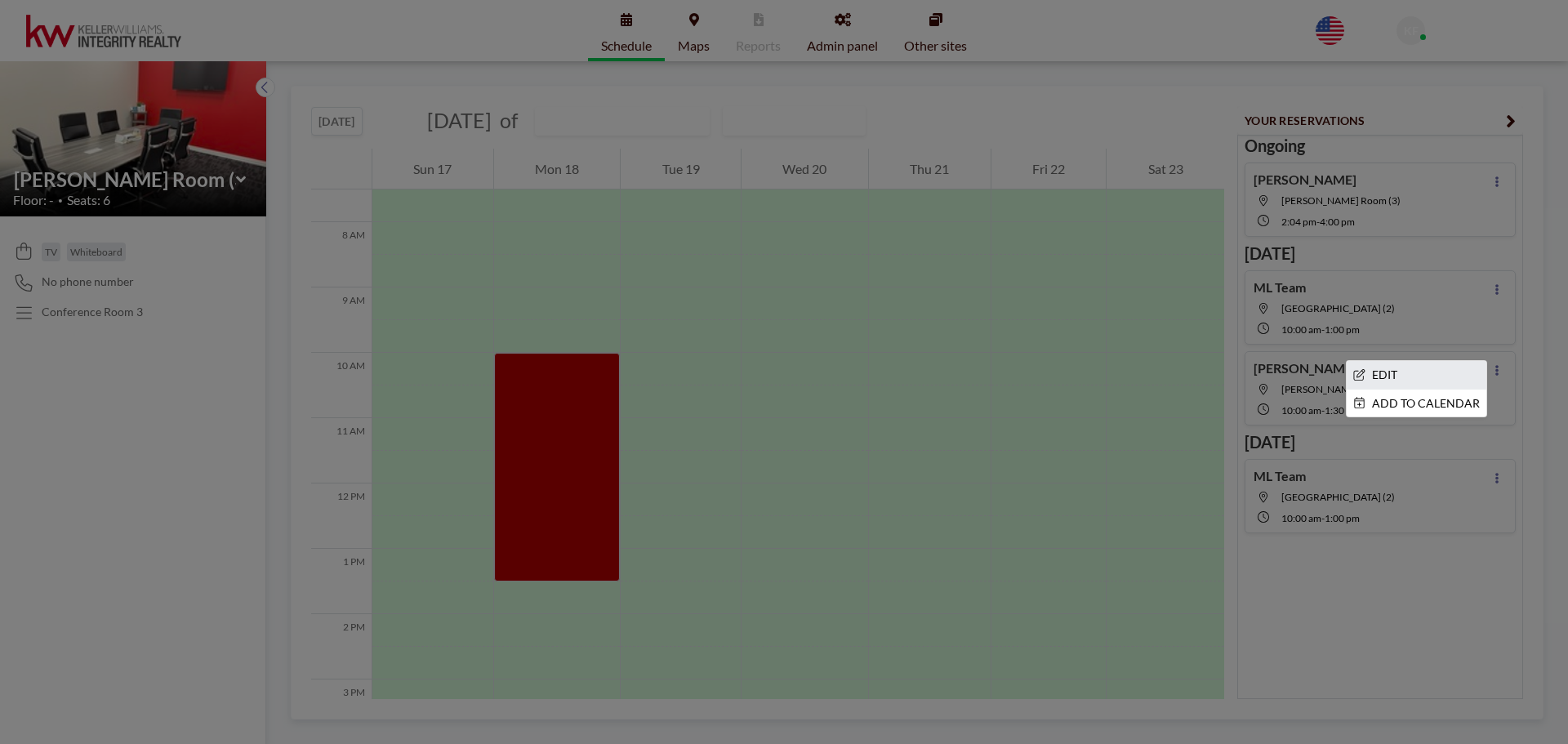
click at [1408, 368] on li "EDIT" at bounding box center [1416, 375] width 139 height 28
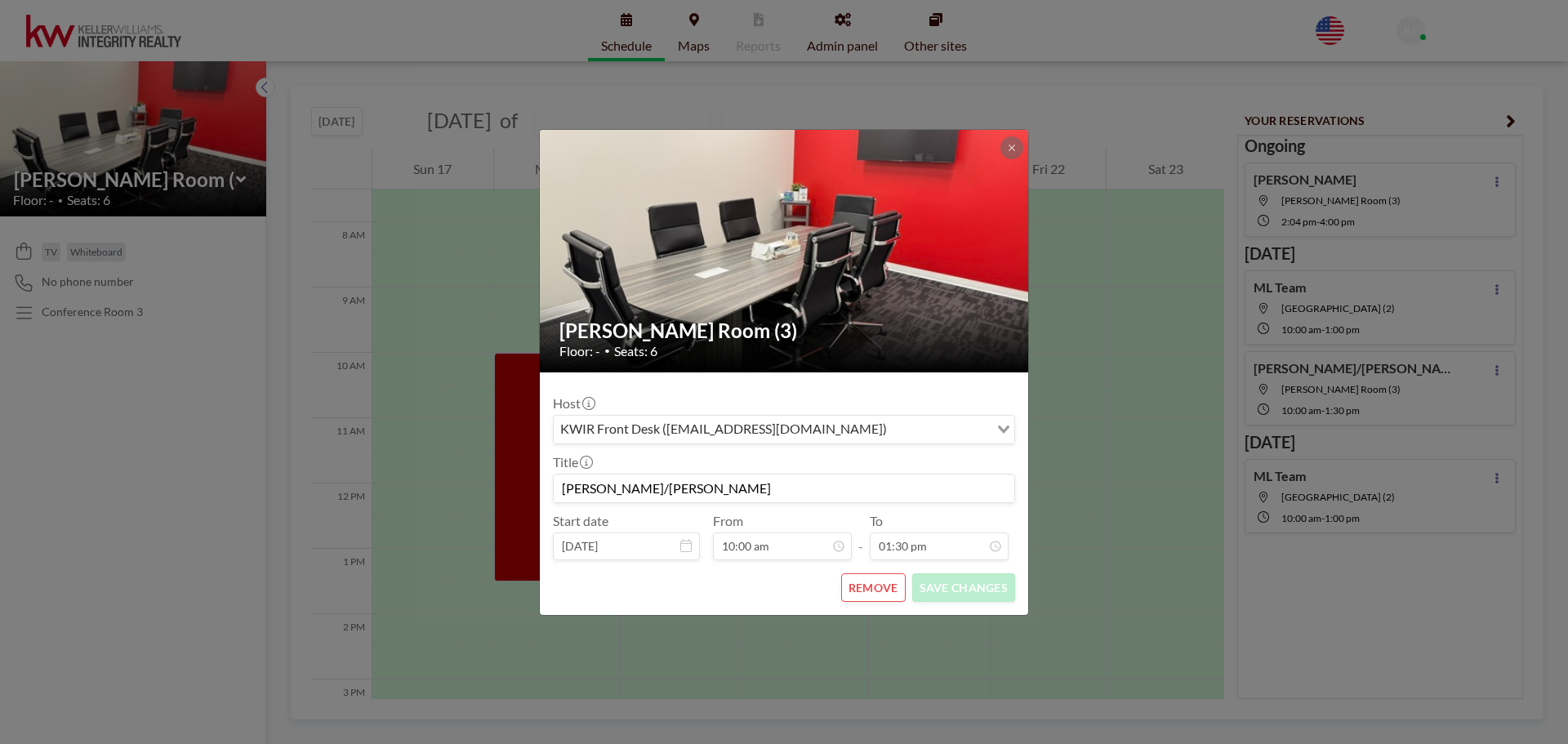
scroll to position [0, 0]
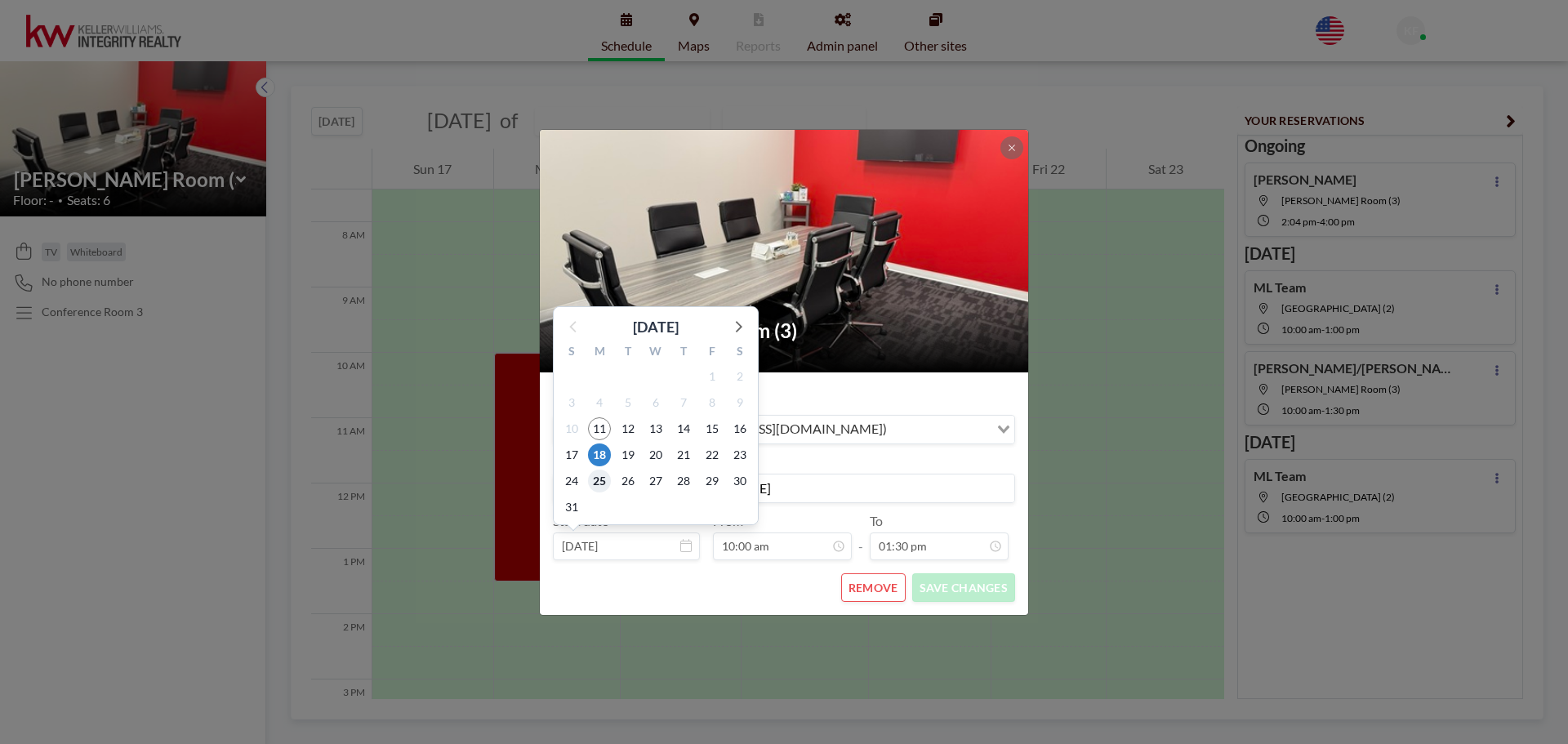
click at [602, 485] on span "25" at bounding box center [599, 481] width 23 height 23
type input "[DATE]"
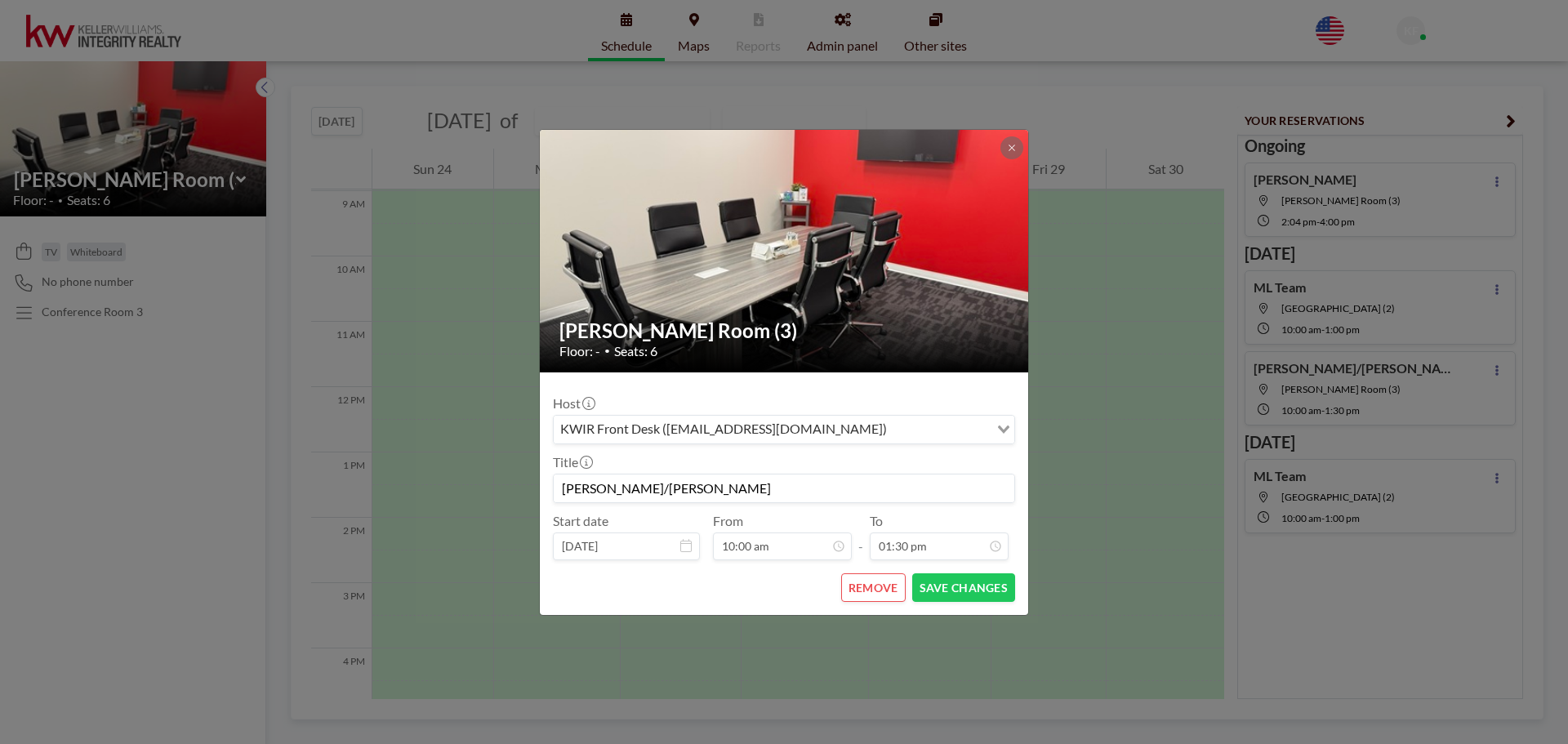
scroll to position [621, 0]
click at [985, 594] on button "SAVE CHANGES" at bounding box center [963, 588] width 103 height 28
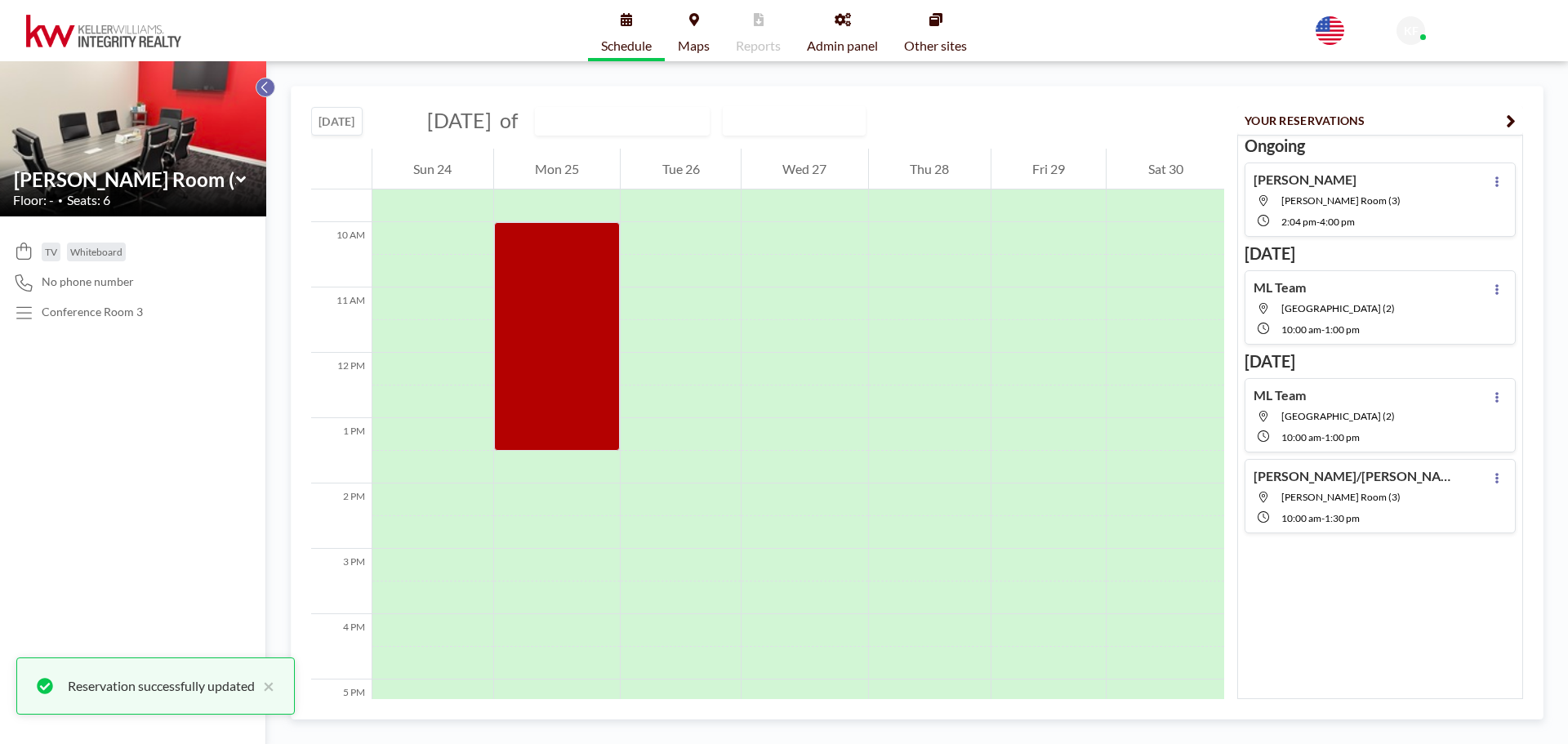
click at [267, 78] on body "Schedule Maps Reports Admin panel Other sites English Polski 日本語 Española KF KW…" at bounding box center [784, 372] width 1568 height 744
click at [270, 88] on button at bounding box center [265, 87] width 20 height 20
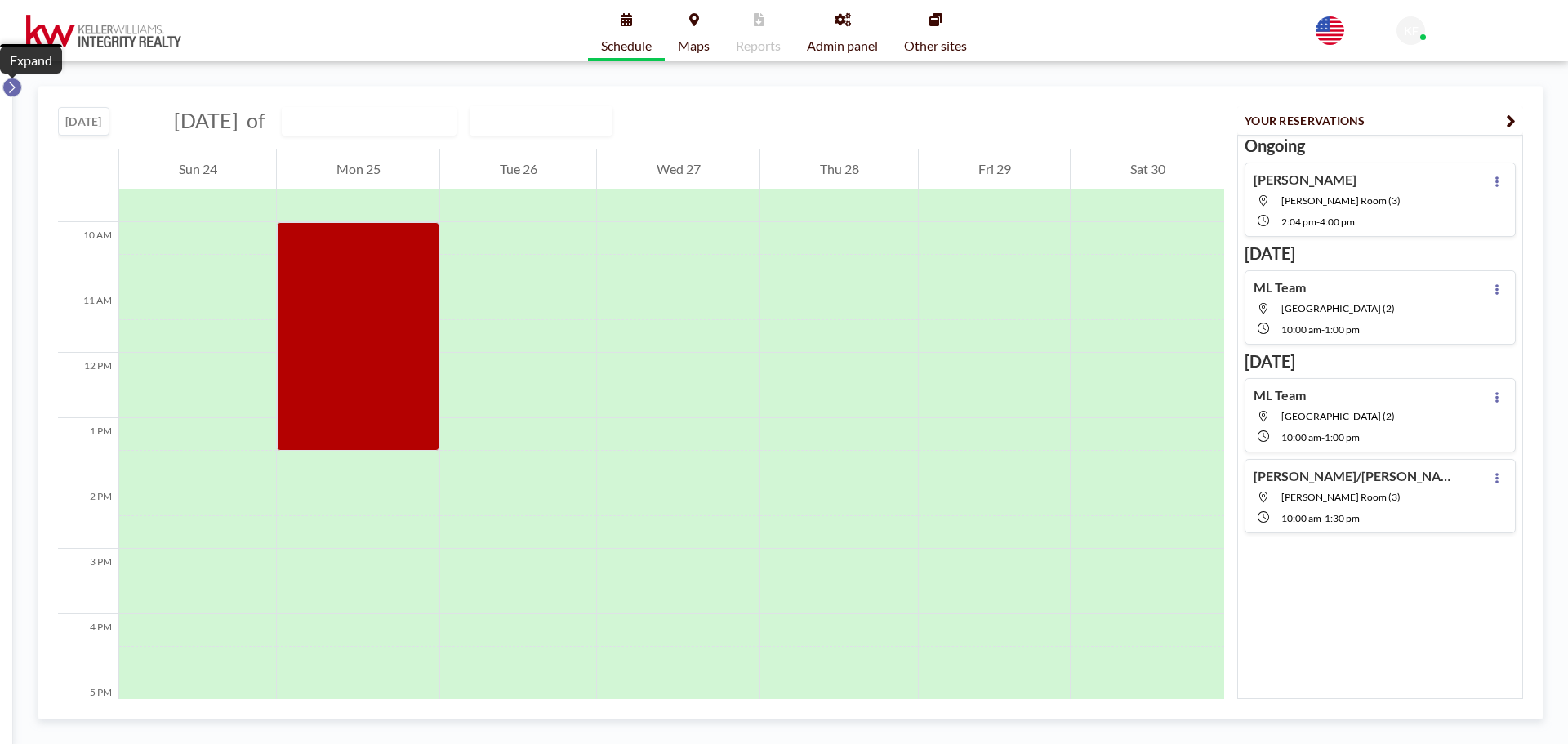
click at [6, 88] on icon at bounding box center [12, 87] width 11 height 16
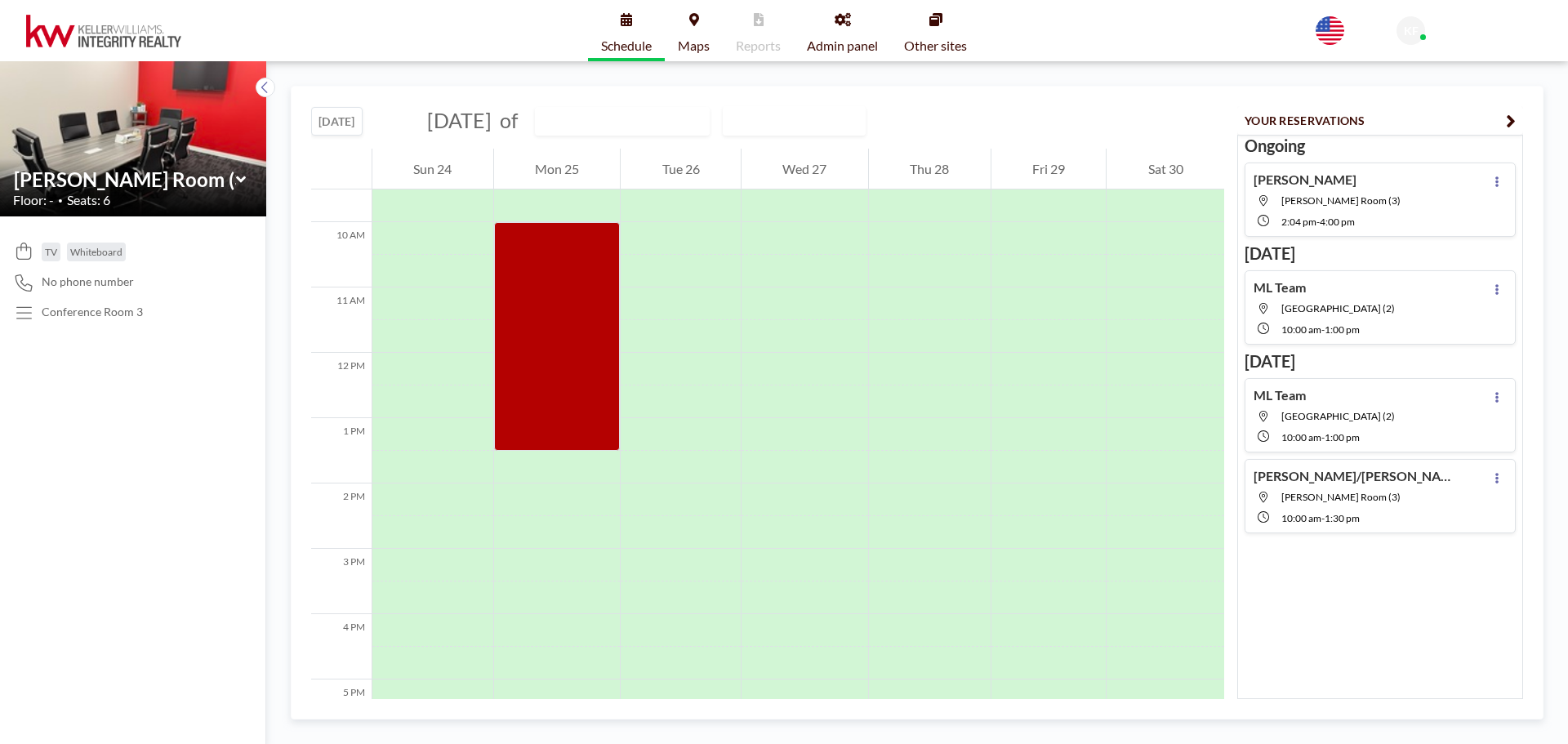
click at [1331, 294] on div "ML Team [GEOGRAPHIC_DATA] (2) 10:00 AM - 1:00 PM" at bounding box center [1324, 307] width 141 height 56
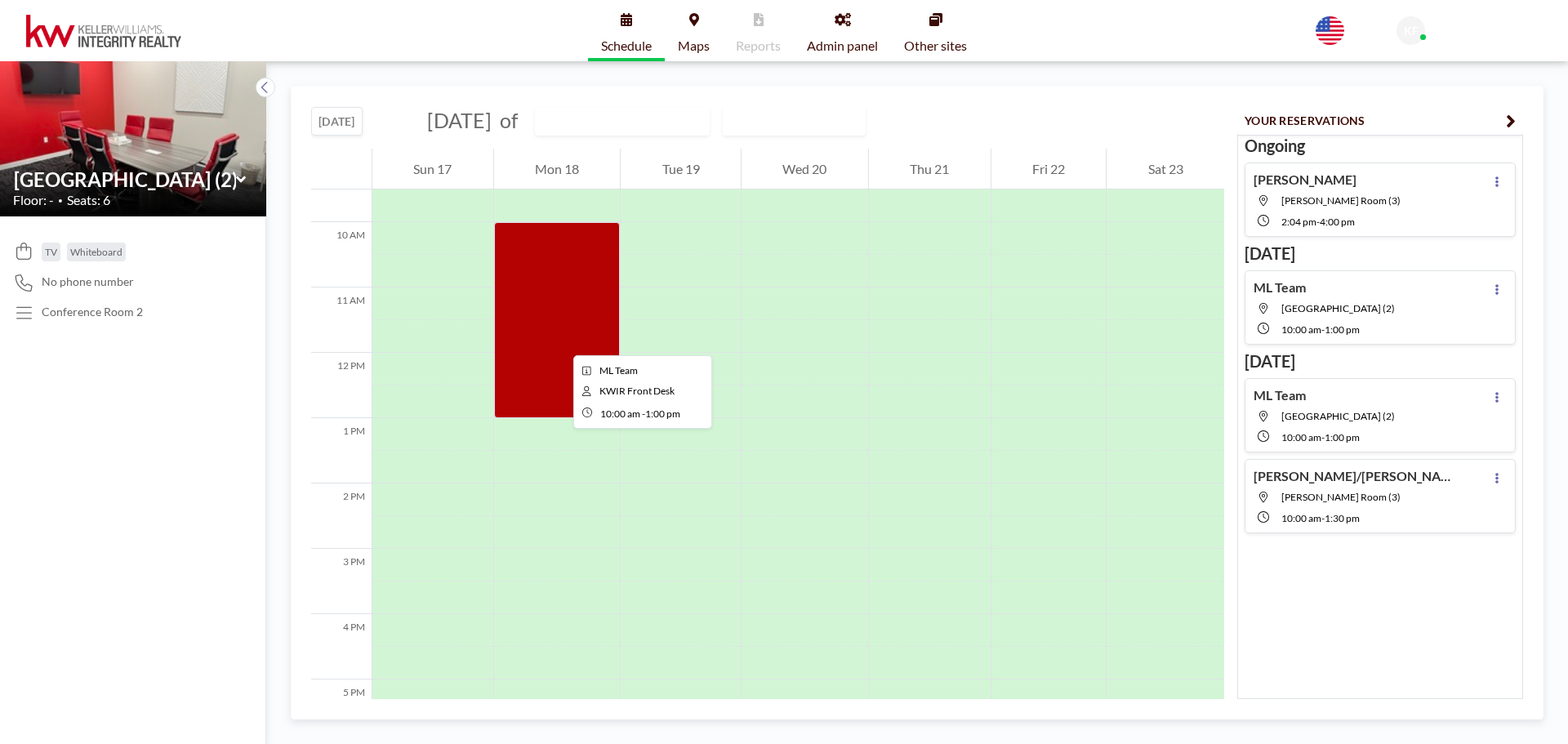
click at [560, 341] on div at bounding box center [557, 320] width 127 height 196
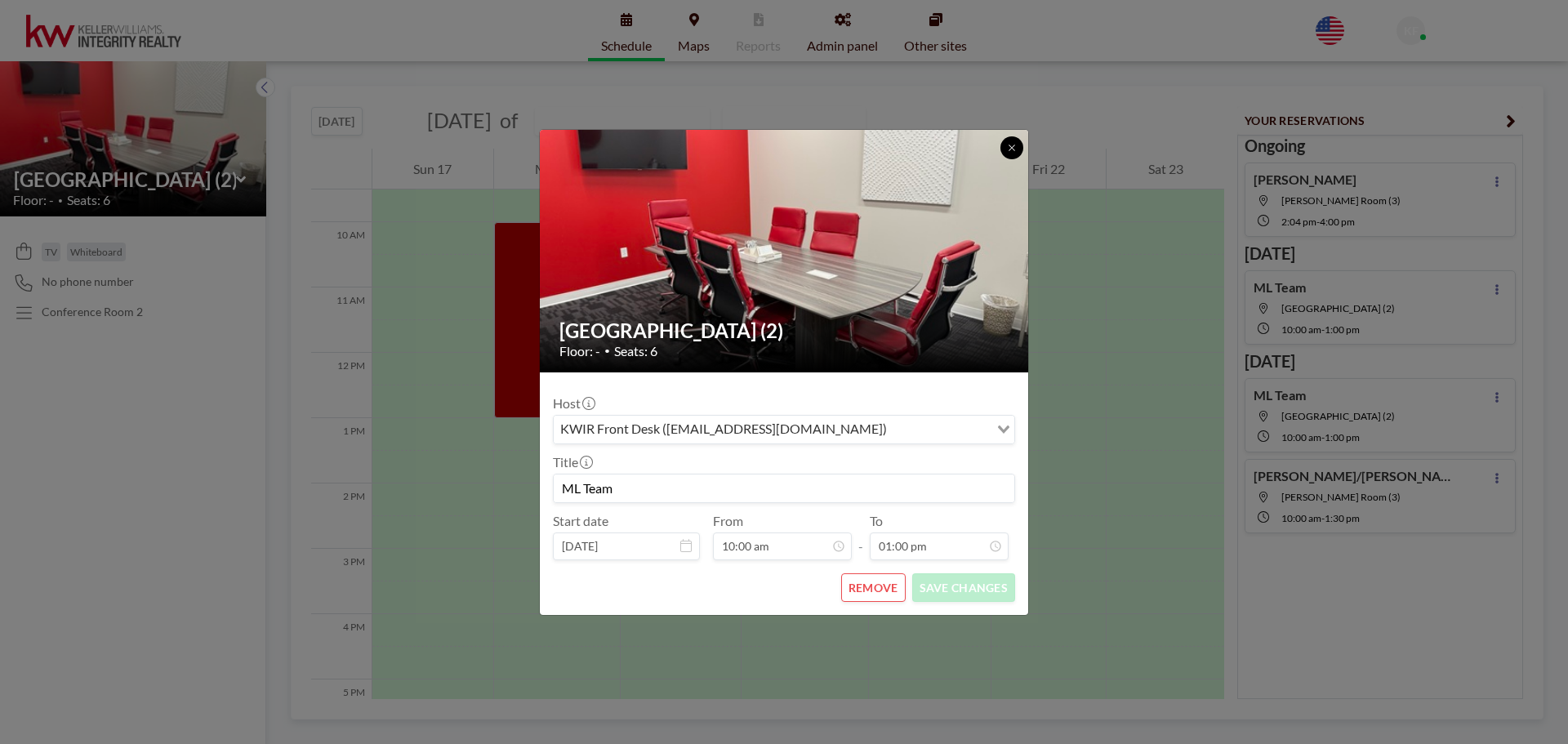
click at [1011, 146] on icon at bounding box center [1011, 147] width 10 height 10
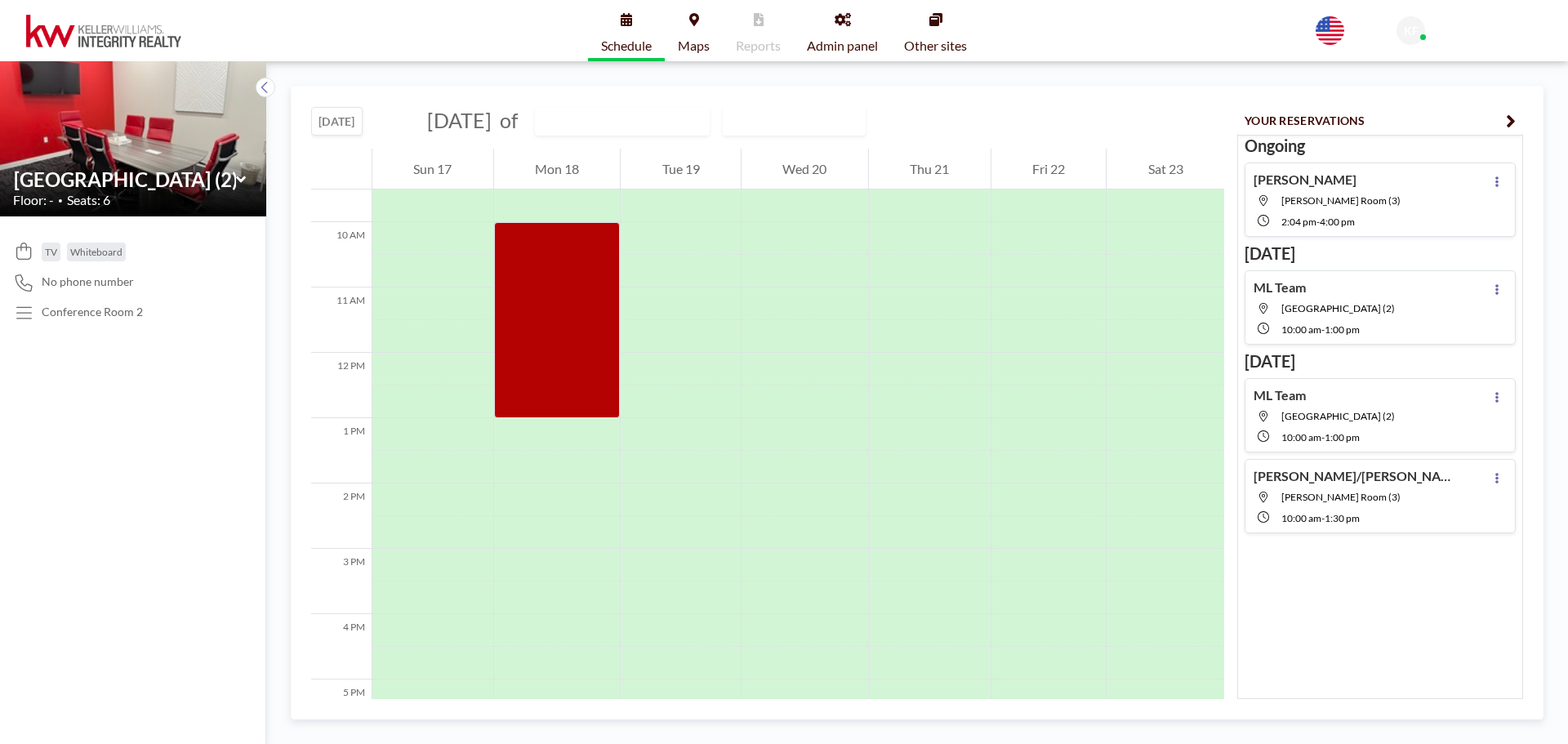
click at [1332, 501] on span "[PERSON_NAME] Room (3)" at bounding box center [1341, 497] width 119 height 12
type input "[PERSON_NAME] Room (3)"
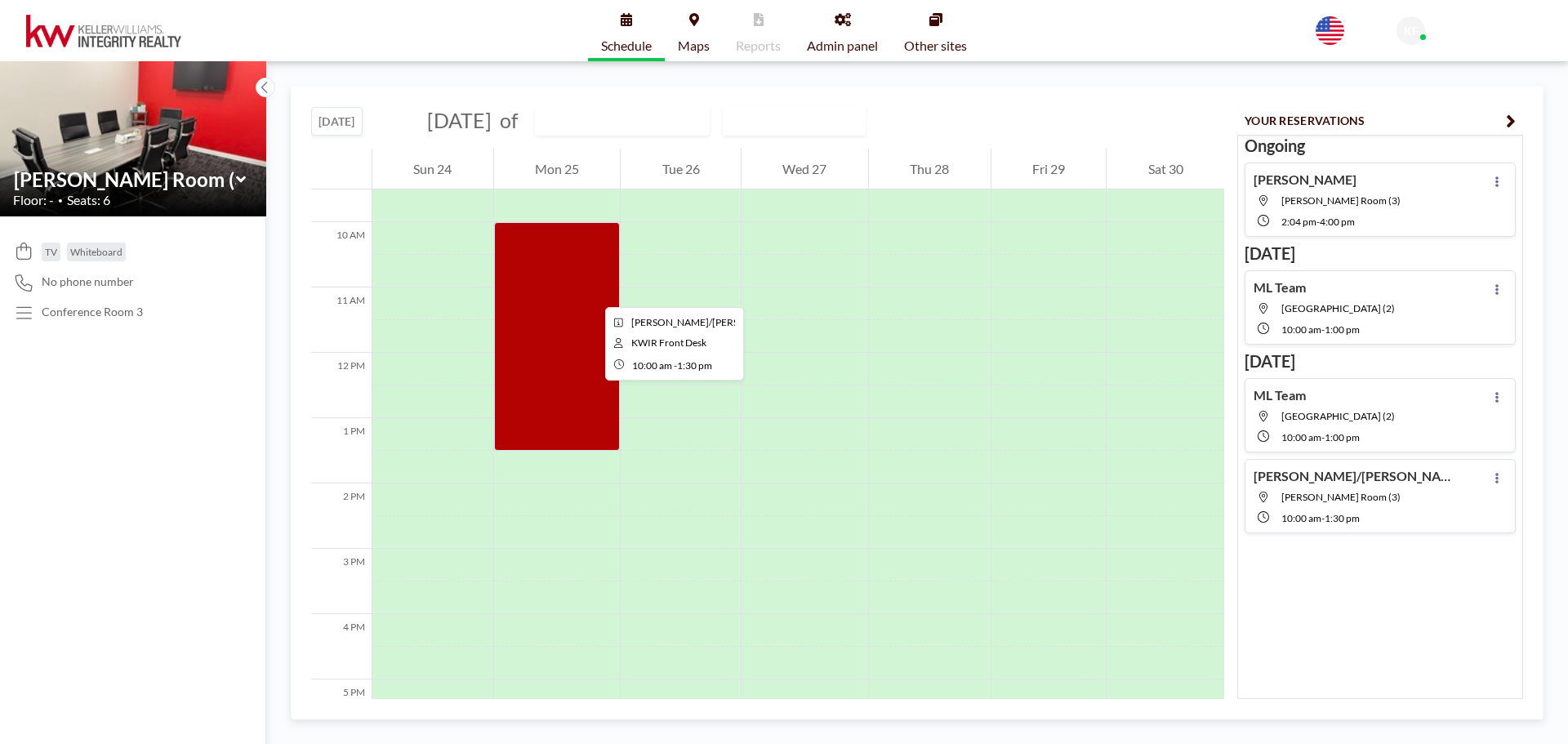
click at [592, 292] on div at bounding box center [557, 336] width 127 height 229
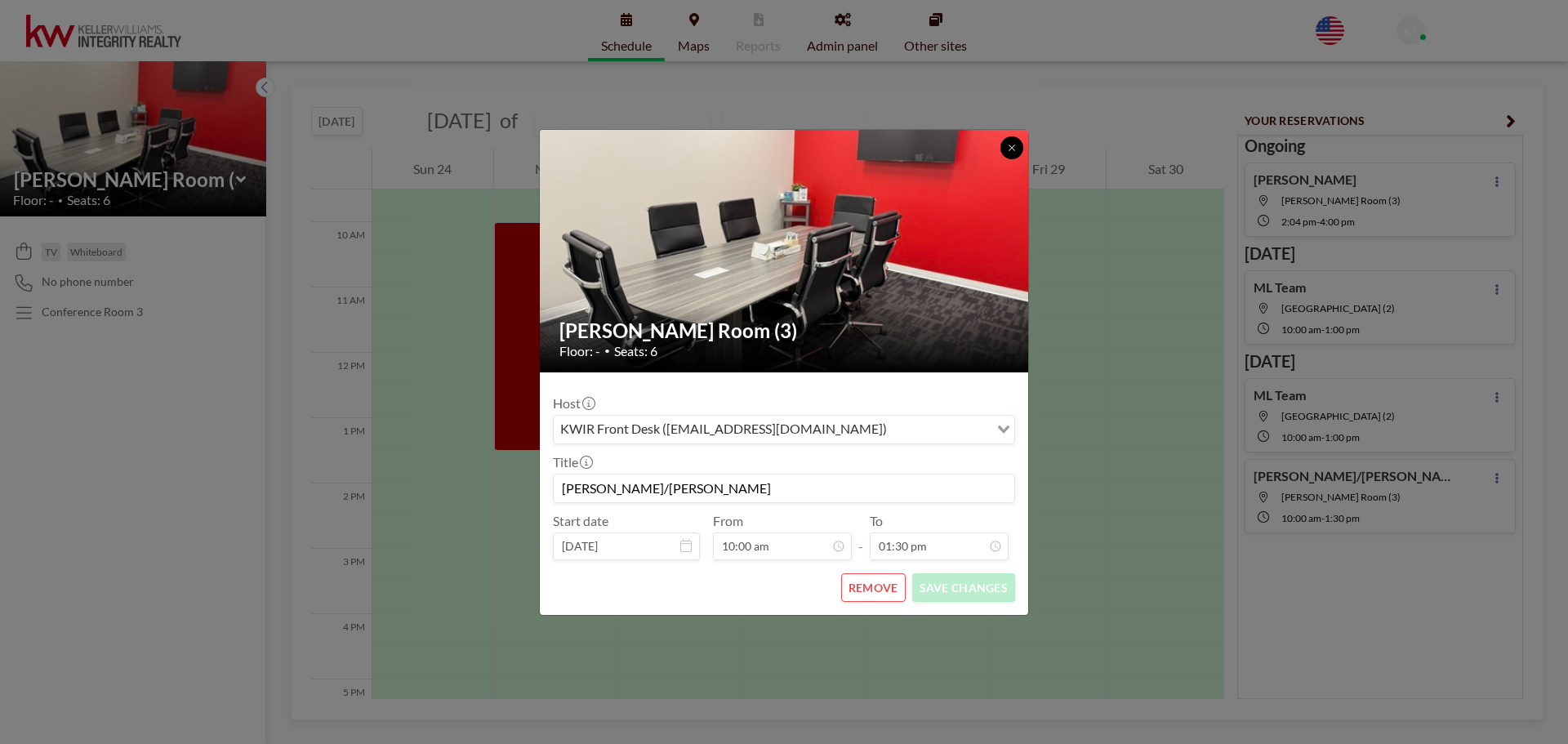
click at [1010, 147] on icon at bounding box center [1011, 147] width 10 height 10
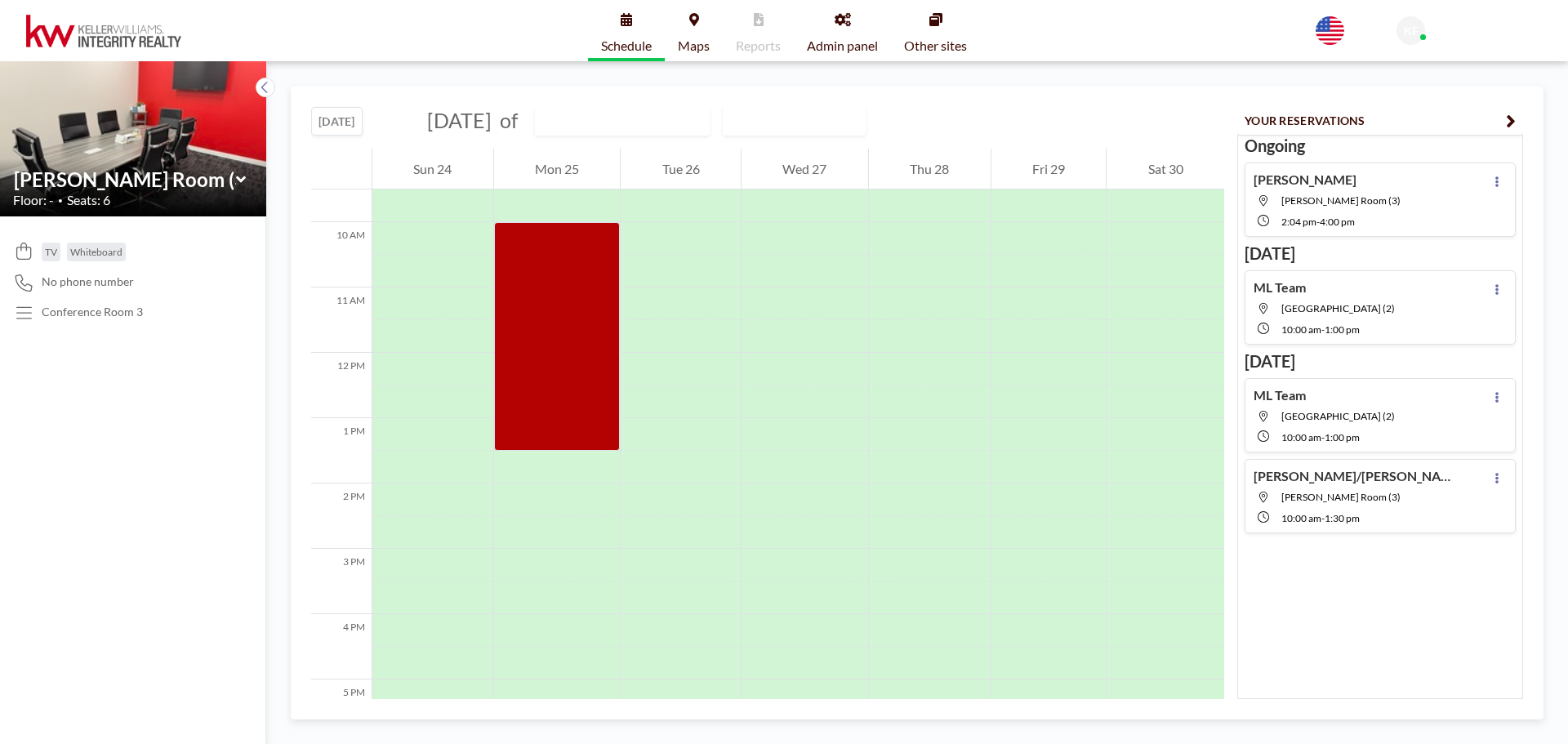
click at [242, 180] on icon at bounding box center [240, 178] width 10 height 6
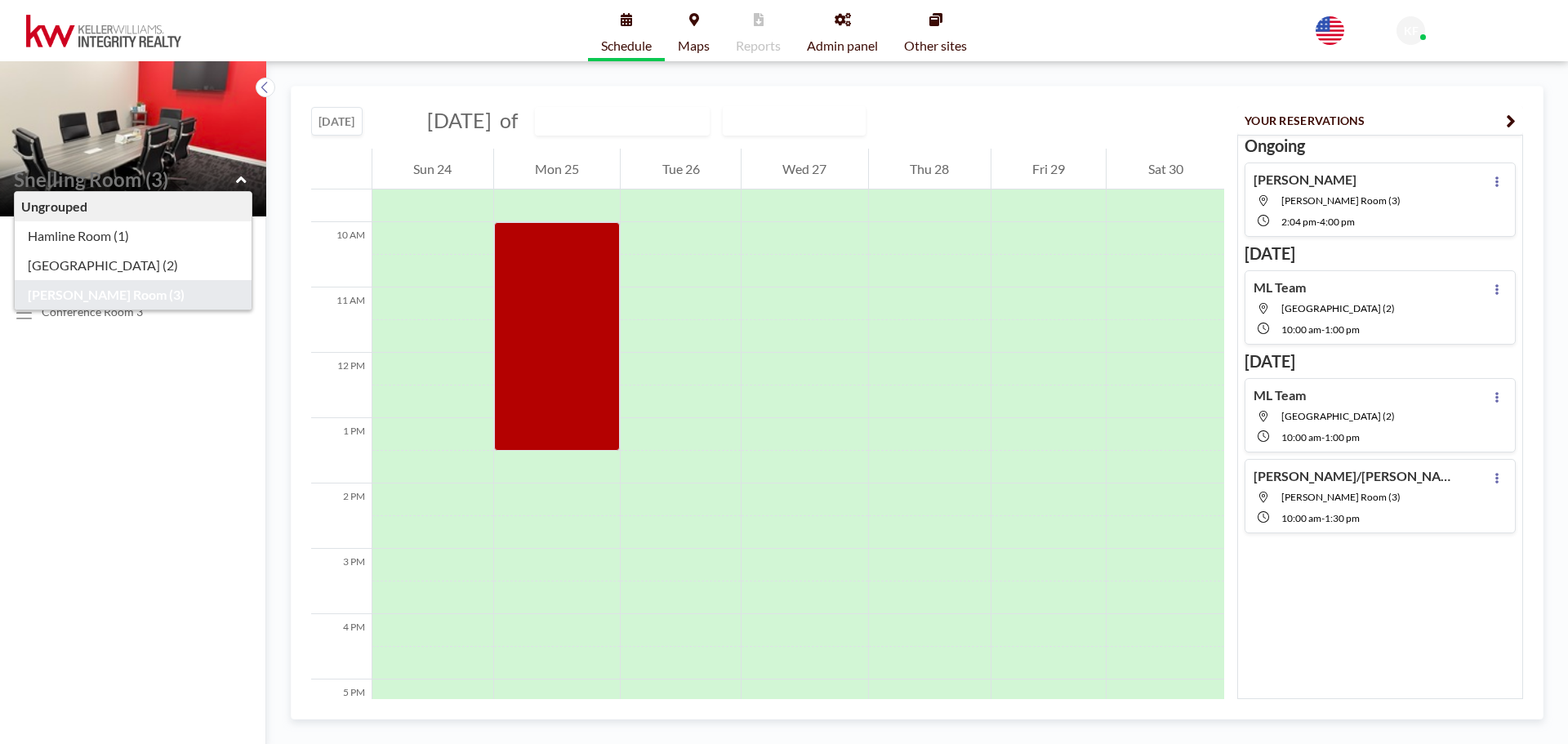
click at [242, 180] on icon at bounding box center [242, 179] width 11 height 16
type input "[PERSON_NAME] Room (3)"
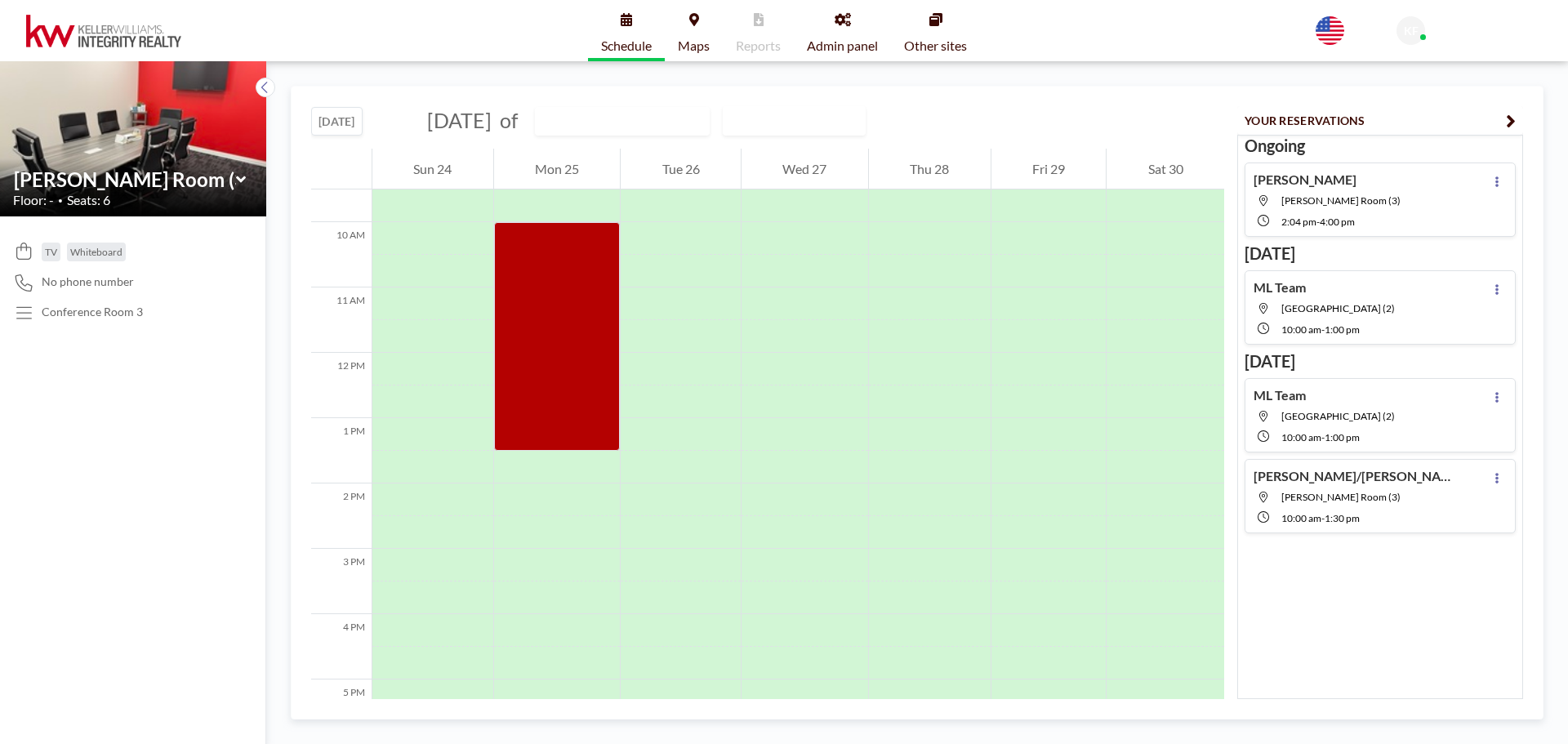
click at [685, 45] on span "Maps" at bounding box center [693, 45] width 32 height 13
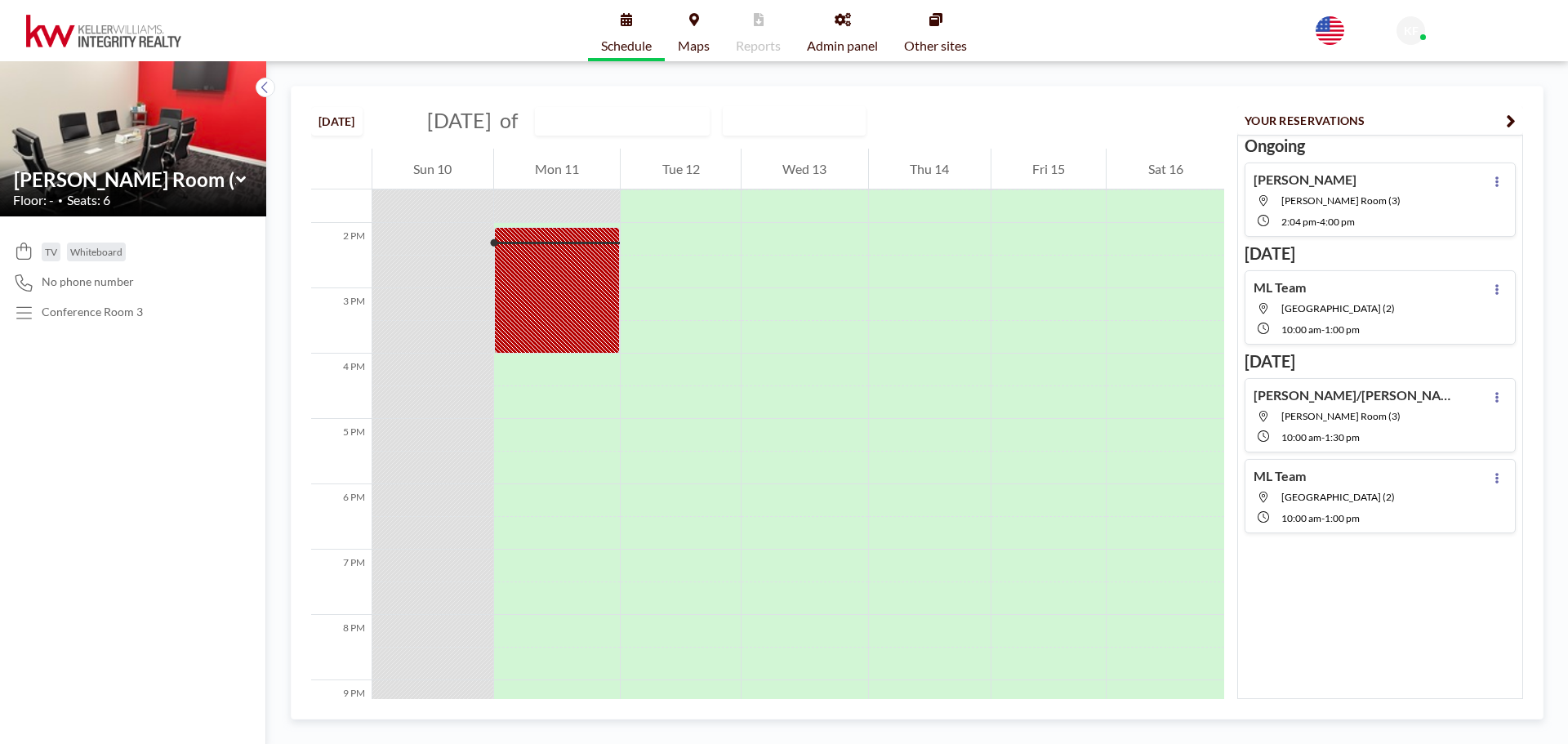
scroll to position [882, 0]
